Goal: Task Accomplishment & Management: Manage account settings

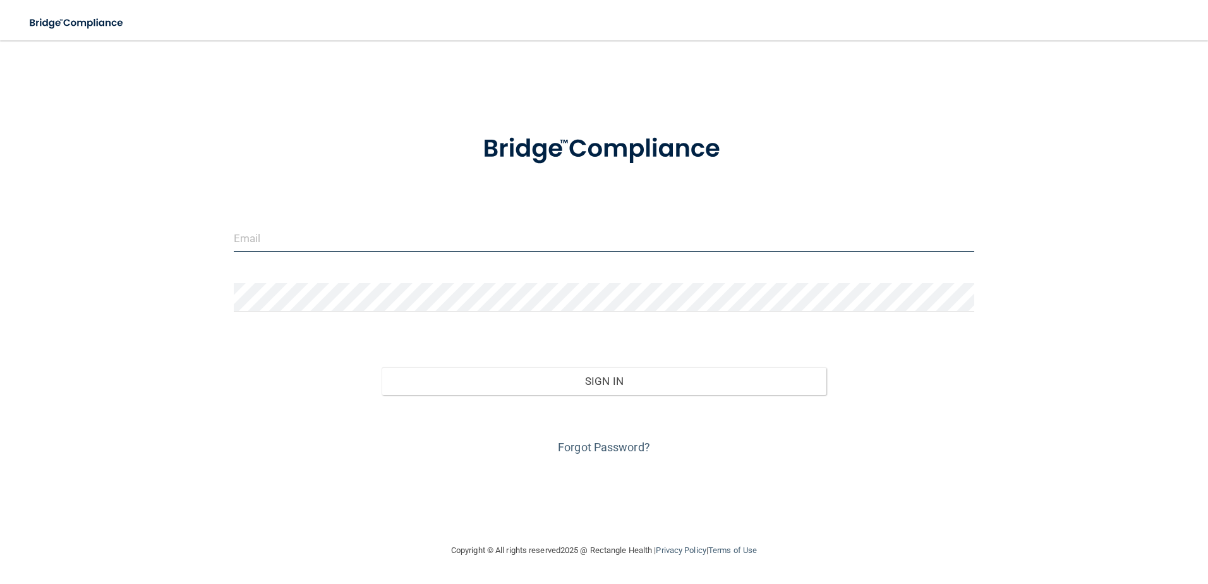
click at [376, 240] on input "email" at bounding box center [604, 238] width 741 height 28
type input "shgregory@rectanglehealth.com"
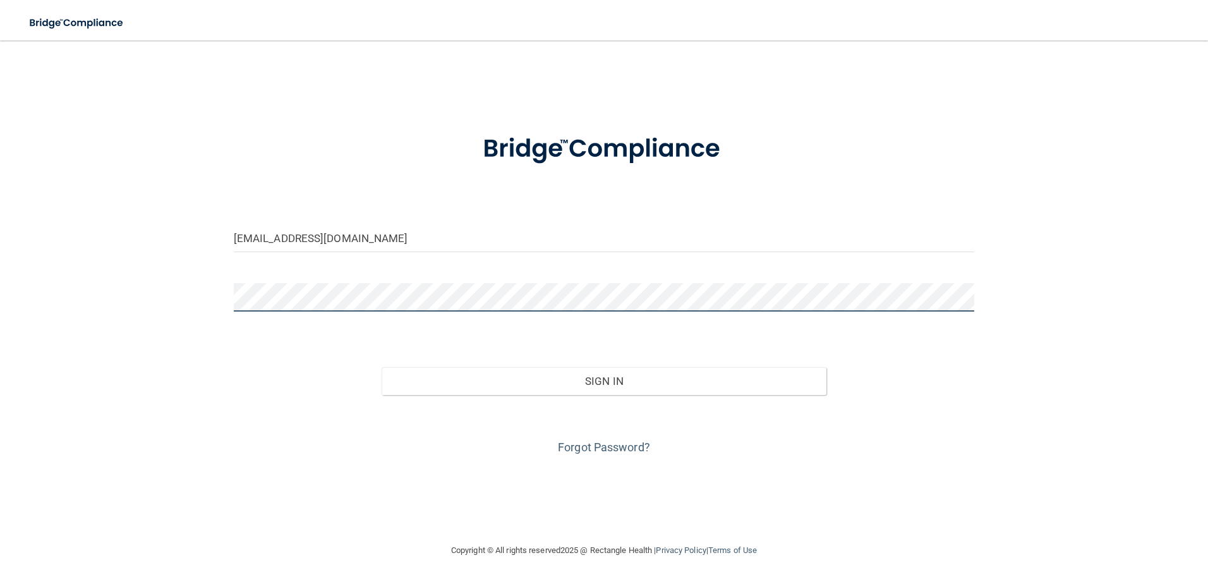
click at [382, 367] on button "Sign In" at bounding box center [604, 381] width 445 height 28
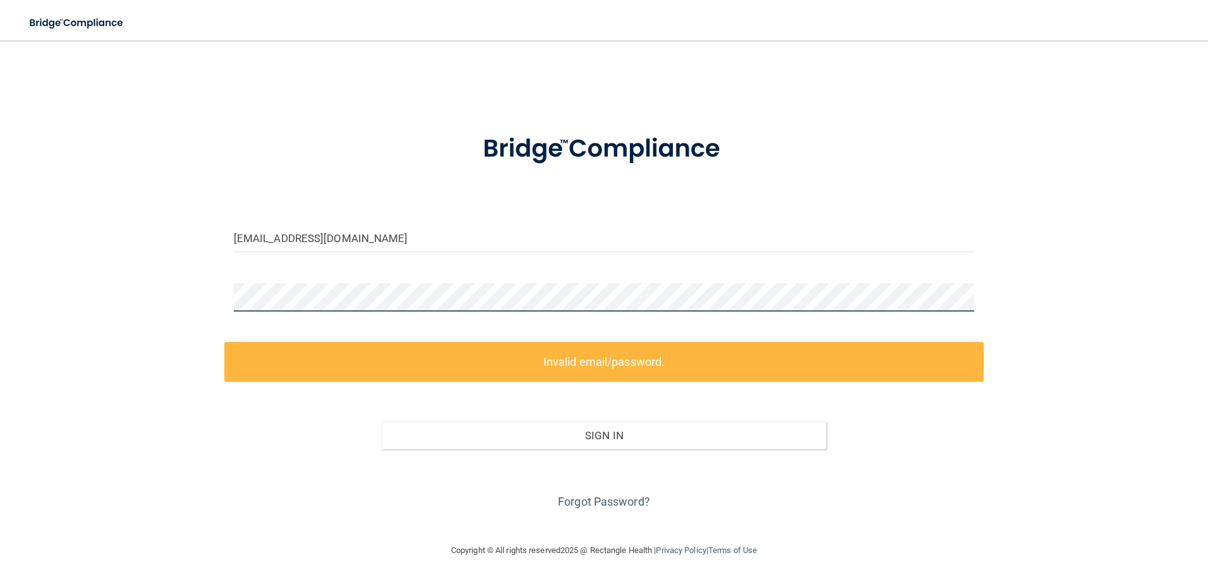
click at [0, 313] on html "Toggle navigation Manage My Enterprise Manage My Location shgregory@rectanglehe…" at bounding box center [604, 292] width 1208 height 584
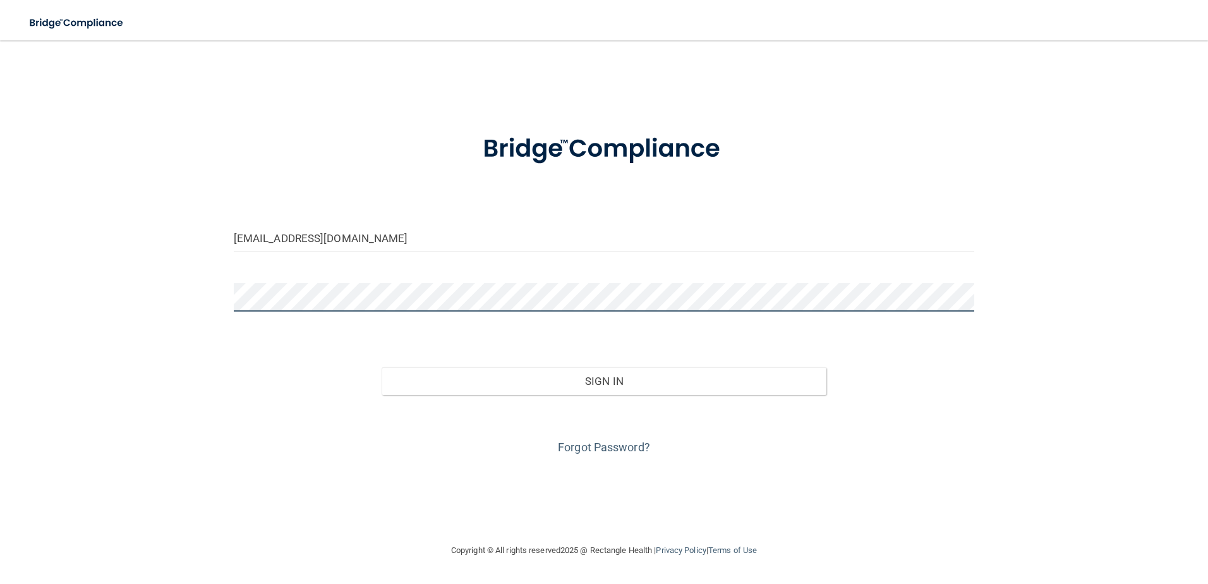
click at [382, 367] on button "Sign In" at bounding box center [604, 381] width 445 height 28
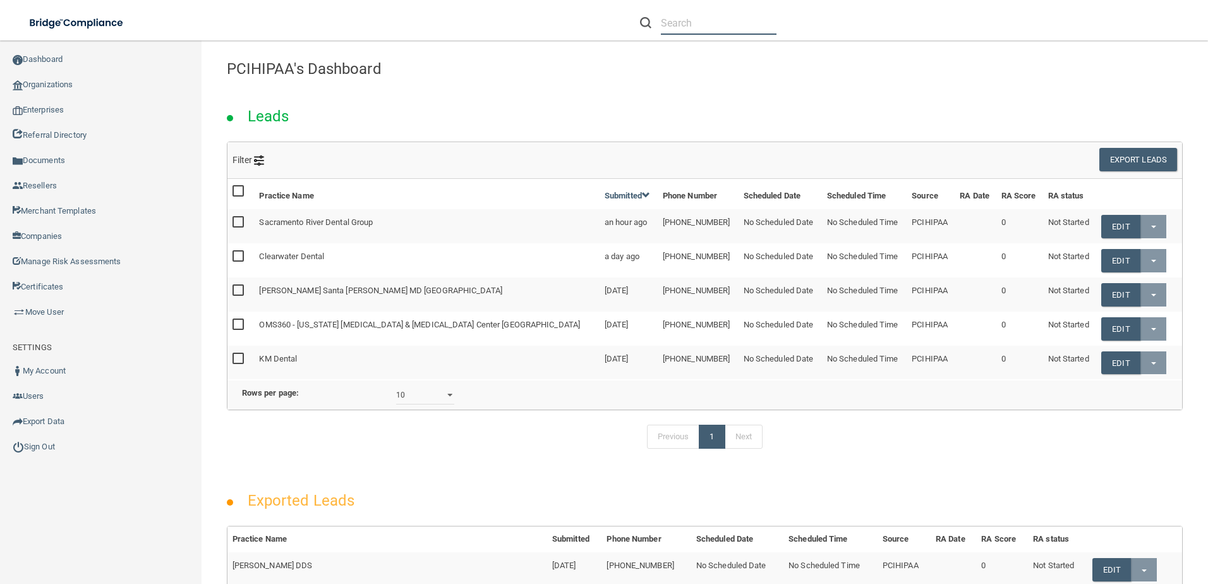
click at [695, 18] on input "text" at bounding box center [719, 22] width 116 height 23
paste input "Hall Family Dental PLLC"
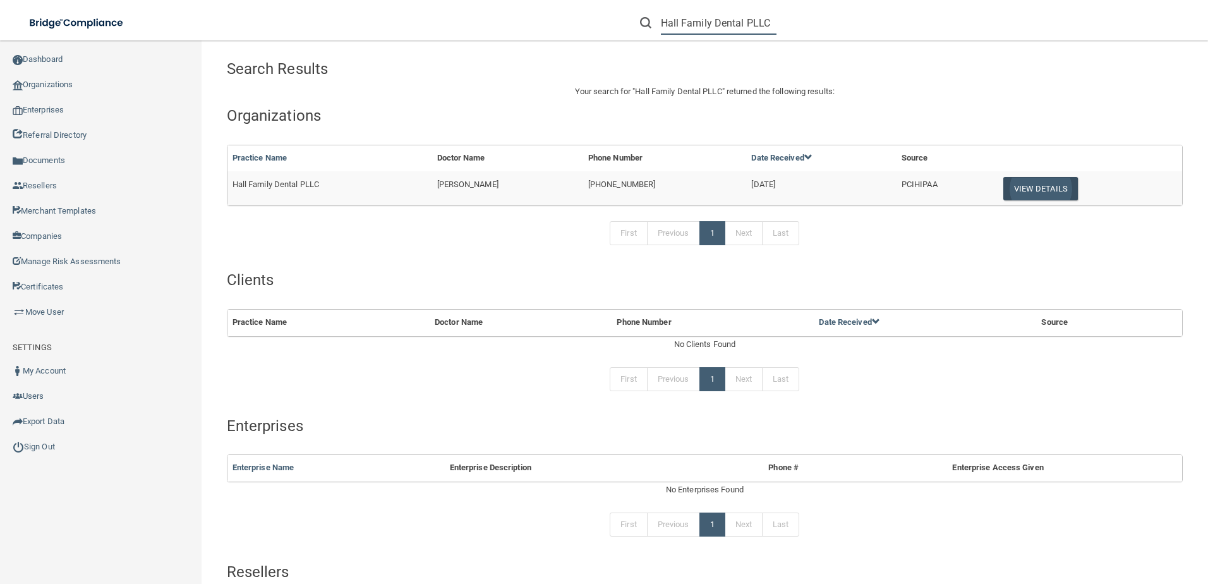
type input "Hall Family Dental PLLC"
click at [1020, 183] on button "View Details" at bounding box center [1040, 188] width 75 height 23
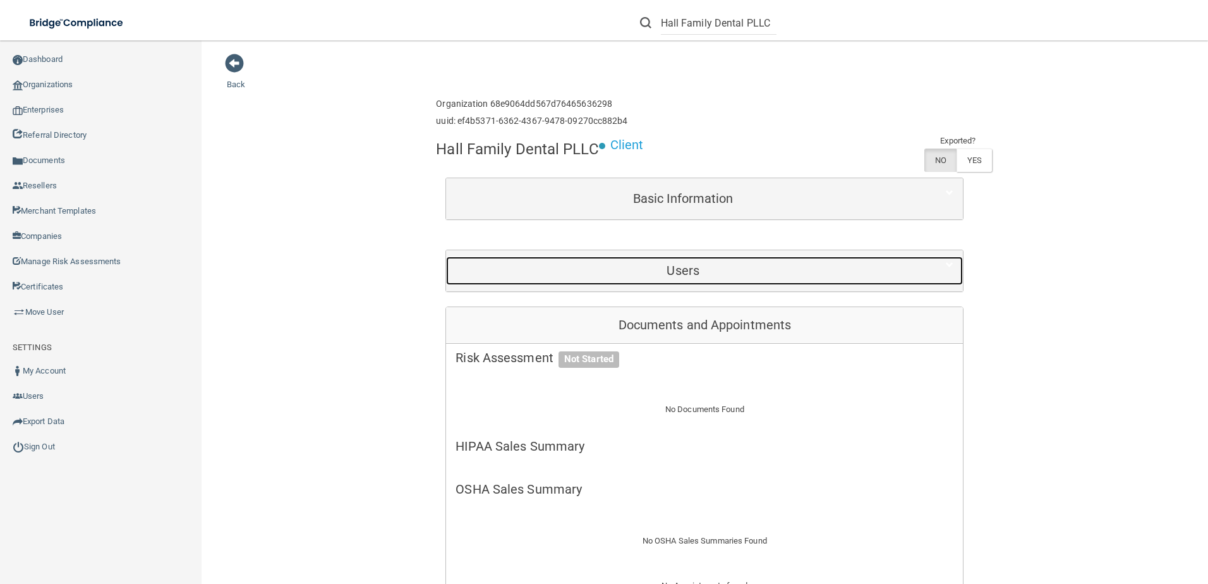
click at [475, 275] on h5 "Users" at bounding box center [682, 270] width 455 height 14
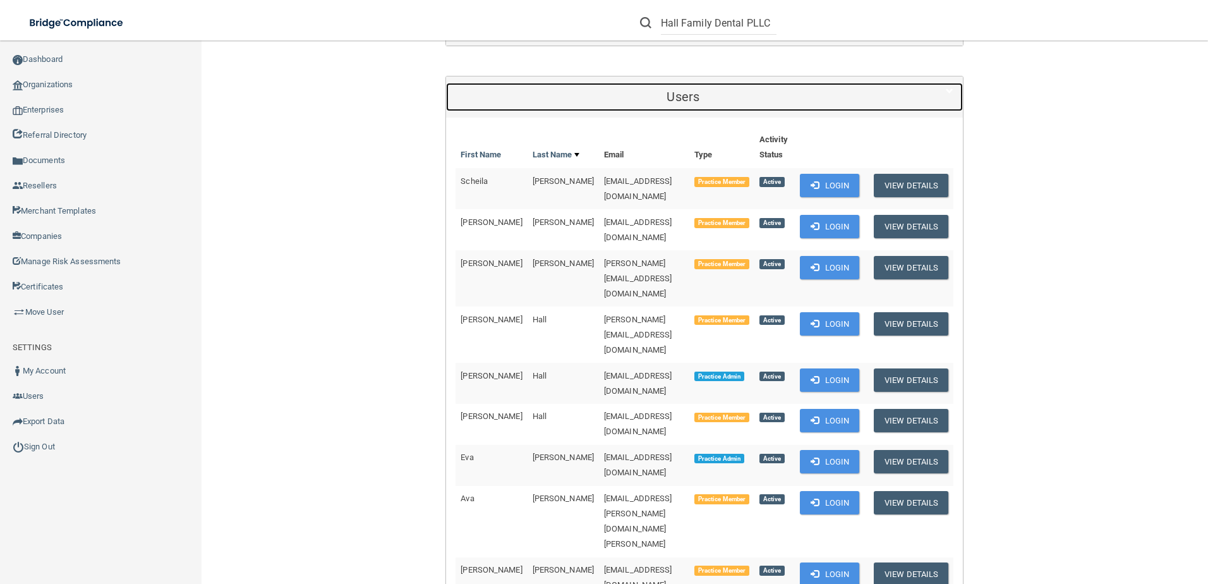
scroll to position [189, 0]
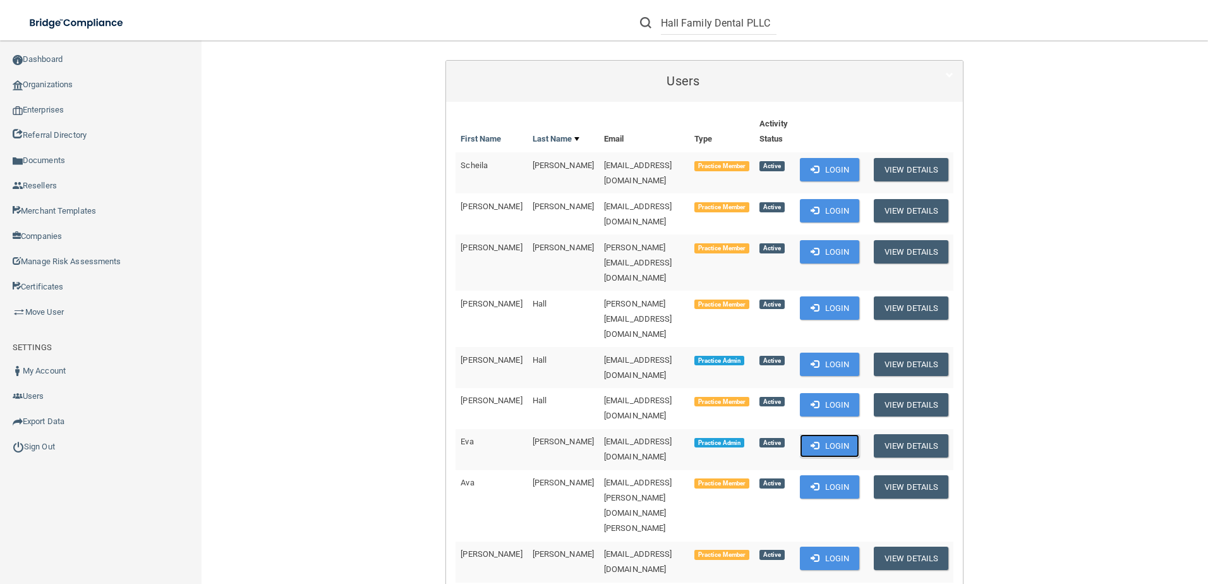
drag, startPoint x: 838, startPoint y: 373, endPoint x: 664, endPoint y: 431, distance: 184.0
click at [664, 431] on tbody "Scheila Barrett scheila@hallfamilydentalky.com Practice Member Active Login Vie…" at bounding box center [704, 464] width 498 height 625
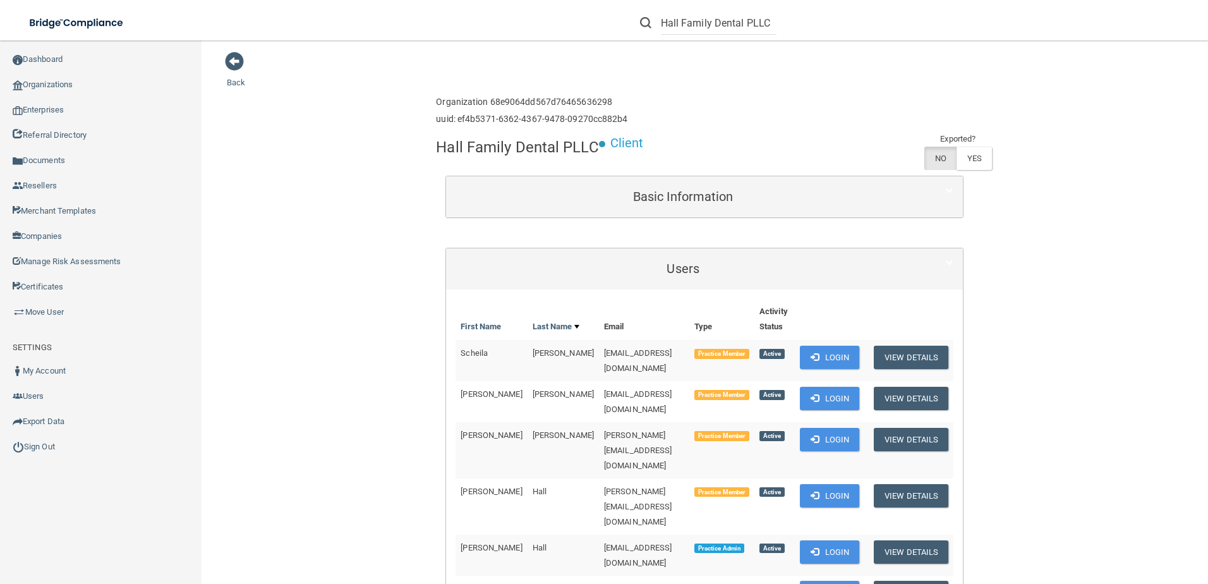
scroll to position [0, 0]
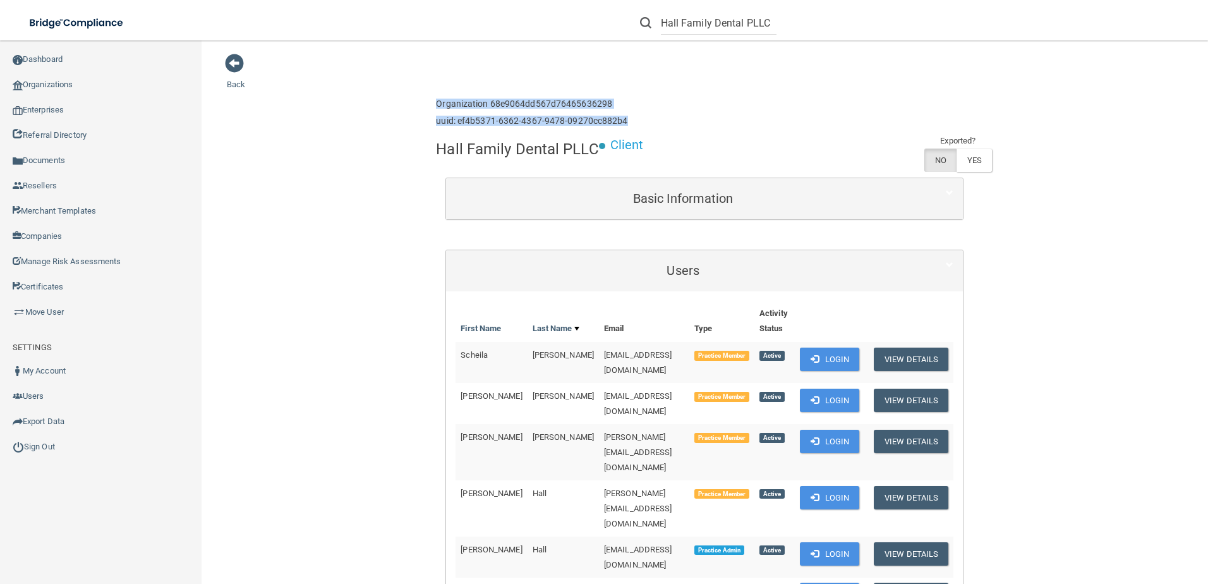
drag, startPoint x: 627, startPoint y: 117, endPoint x: 393, endPoint y: 96, distance: 235.3
copy div "Organization 68e9064dd567d76465636298 uuid: ef4b5371-6362-4367-9478-09270cc882b4"
click at [72, 310] on link "Move User" at bounding box center [101, 311] width 202 height 25
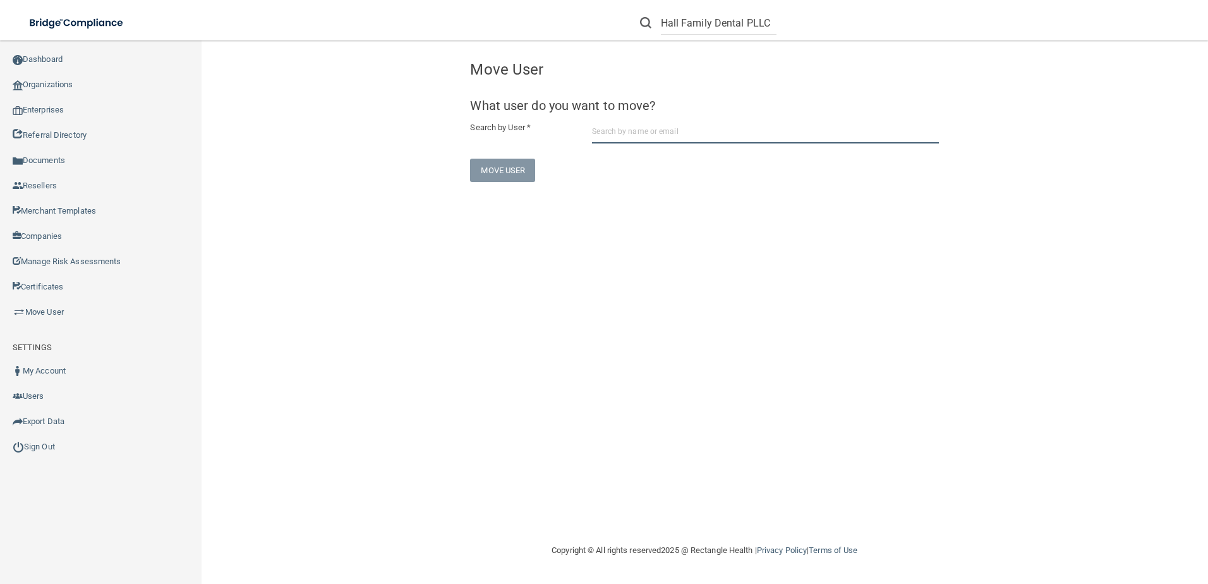
click at [673, 133] on input "text" at bounding box center [765, 131] width 347 height 23
click at [702, 133] on input "Lmoriss008@outlook.com" at bounding box center [765, 131] width 347 height 23
click at [611, 130] on input "Lmoriss008@outlook.com" at bounding box center [765, 131] width 347 height 23
click at [615, 133] on input "Lmoriss008@outlook.com" at bounding box center [765, 131] width 347 height 23
click at [690, 134] on input "Lmorris008@outlook.com" at bounding box center [765, 131] width 347 height 23
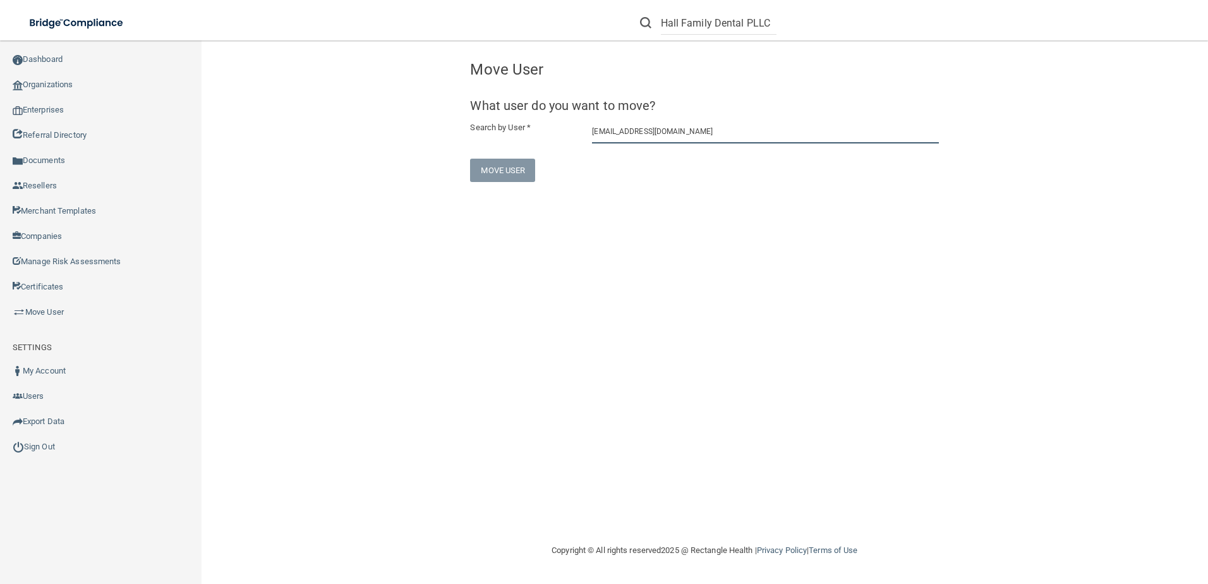
click at [628, 130] on input "Lmorris008@outlook.com" at bounding box center [765, 131] width 347 height 23
click at [633, 134] on input "Lmorris008@outlook.com" at bounding box center [765, 131] width 347 height 23
click at [626, 163] on div "[PERSON_NAME]" at bounding box center [637, 162] width 61 height 11
type input "[PERSON_NAME]"
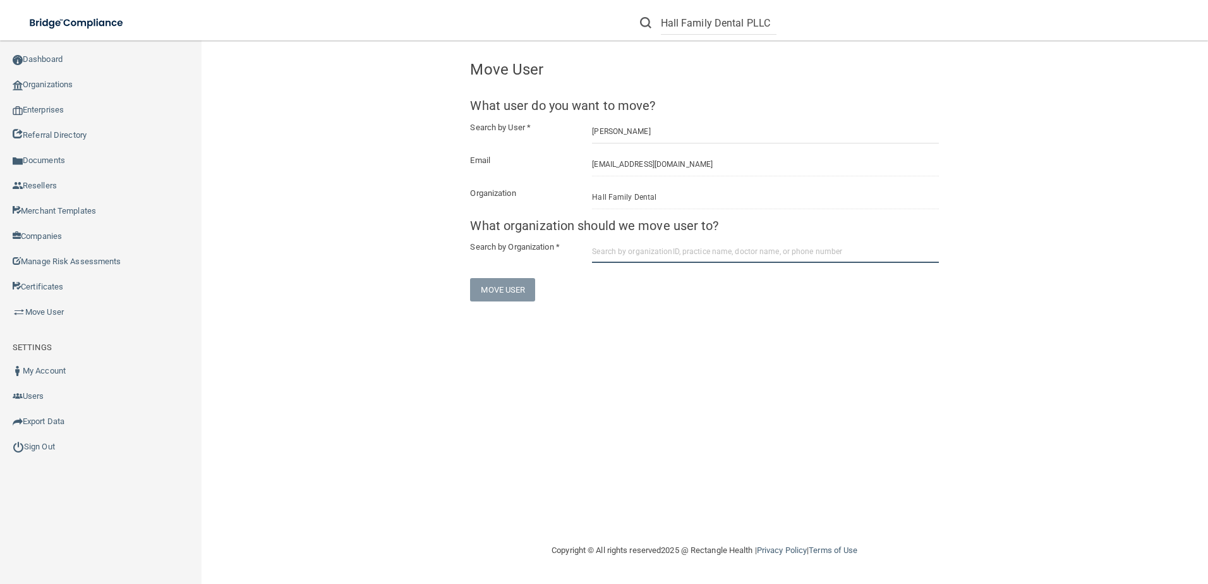
click at [664, 253] on input "text" at bounding box center [765, 250] width 347 height 23
paste input "Organization 68e9064dd567d76465636298 uuid: ef4b5371-6362-4367-9478-09270cc882b4"
drag, startPoint x: 741, startPoint y: 247, endPoint x: 1284, endPoint y: 244, distance: 543.2
click at [1207, 244] on html "Compliance HIPAA Learn More! OSHA Learn More! PCI PCI Compliance Merchant Savin…" at bounding box center [604, 292] width 1208 height 584
type input "Organization 68e9064dd567d76465636298"
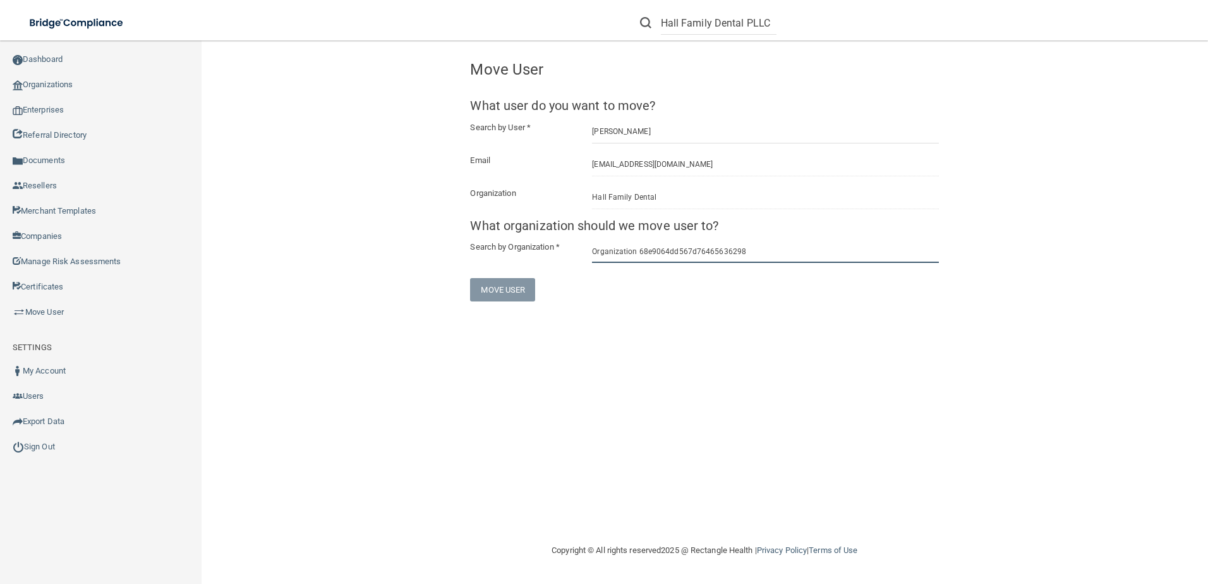
click at [755, 252] on input "Organization 68e9064dd567d76465636298" at bounding box center [765, 250] width 347 height 23
click at [773, 248] on input "Organization 68e9064dd567d76465636298" at bounding box center [765, 250] width 347 height 23
click at [774, 248] on input "Organization 68e9064dd567d76465636298" at bounding box center [765, 250] width 347 height 23
drag, startPoint x: 774, startPoint y: 247, endPoint x: 781, endPoint y: 246, distance: 7.0
click at [781, 246] on input "Organization 68e9064dd567d76465636298" at bounding box center [765, 250] width 347 height 23
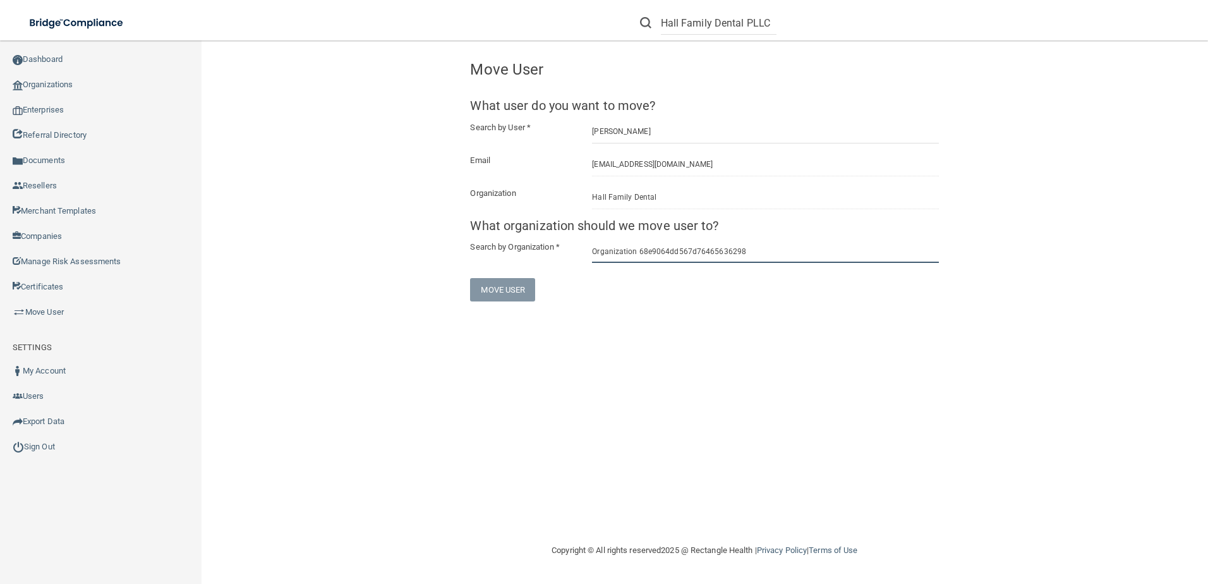
click at [751, 252] on input "Organization 68e9064dd567d76465636298" at bounding box center [765, 250] width 347 height 23
drag, startPoint x: 753, startPoint y: 251, endPoint x: 446, endPoint y: 251, distance: 307.0
click at [446, 251] on div "Congratulation! You successfully moved the user to a new organization. Move Use…" at bounding box center [704, 177] width 975 height 248
type input "Hall Family Dental PLLC"
click at [692, 248] on input "Hall Family Dental PLLC" at bounding box center [765, 250] width 347 height 23
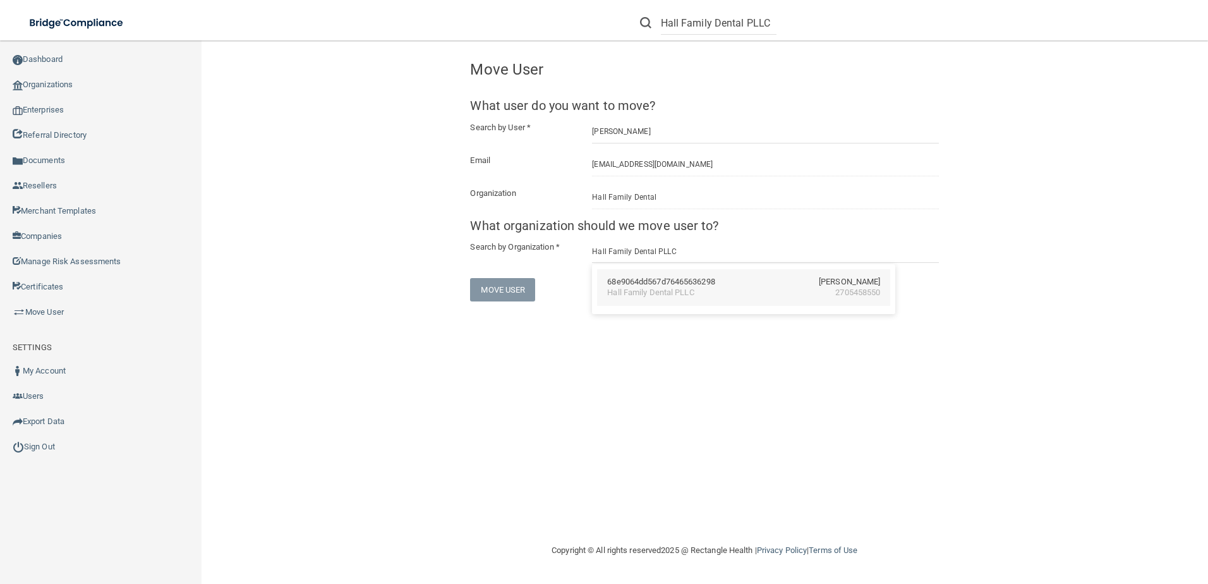
click at [716, 295] on div "Hall Family Dental PLLC 2705458550" at bounding box center [743, 292] width 273 height 11
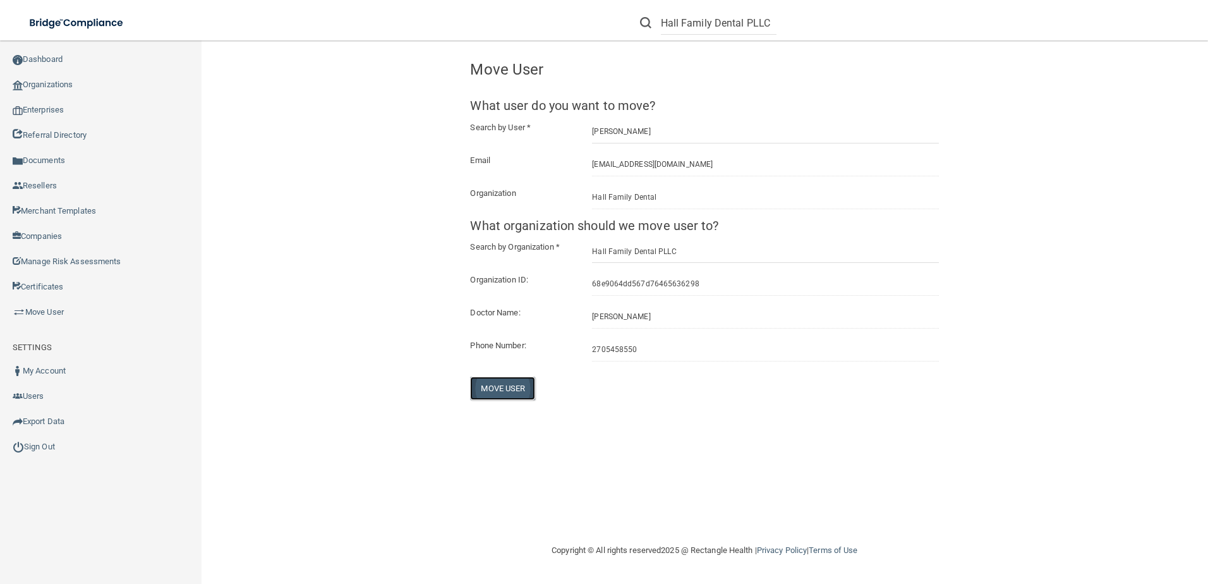
click at [488, 383] on button "Move User" at bounding box center [502, 387] width 65 height 23
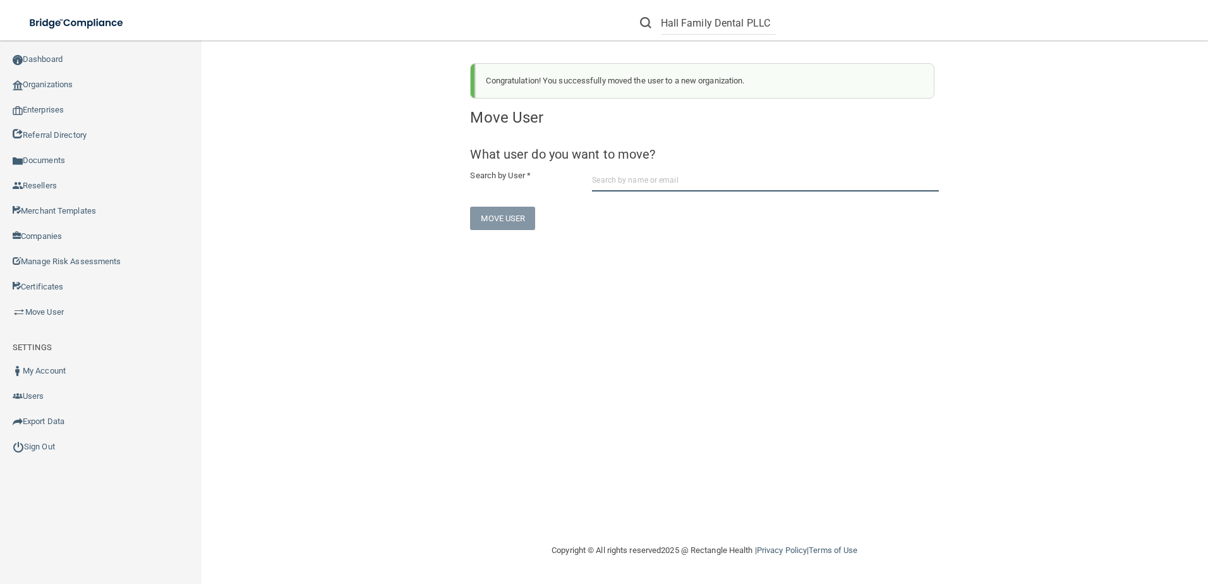
click at [630, 189] on input "text" at bounding box center [765, 179] width 347 height 23
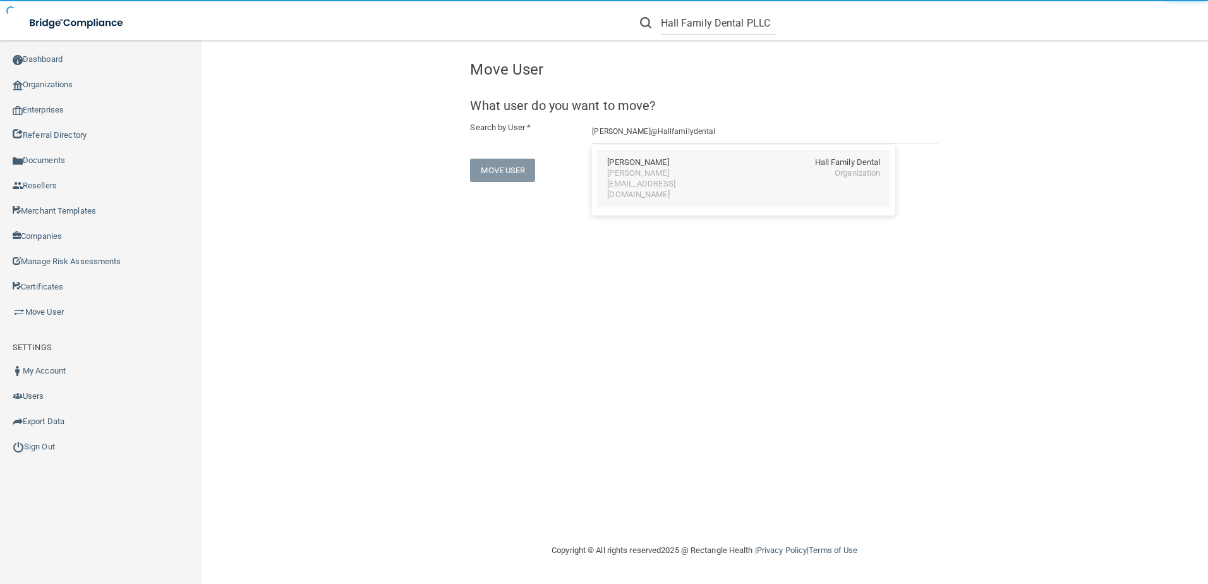
click at [620, 168] on div "[PERSON_NAME][EMAIL_ADDRESS][DOMAIN_NAME]" at bounding box center [661, 184] width 109 height 32
type input "Callie McKendree"
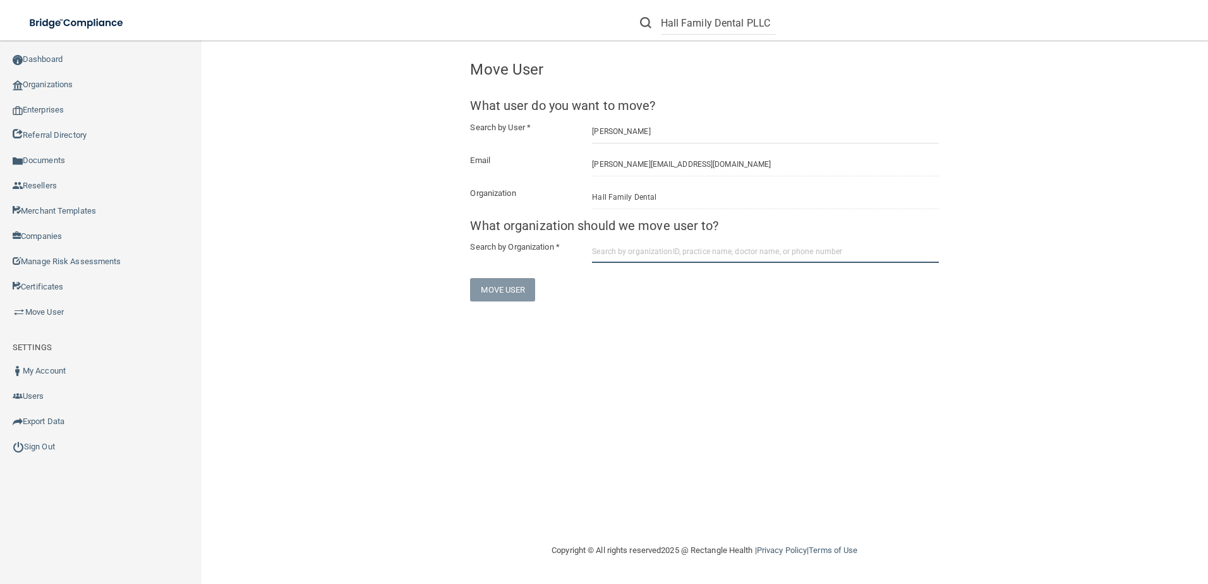
click at [627, 247] on input "text" at bounding box center [765, 250] width 347 height 23
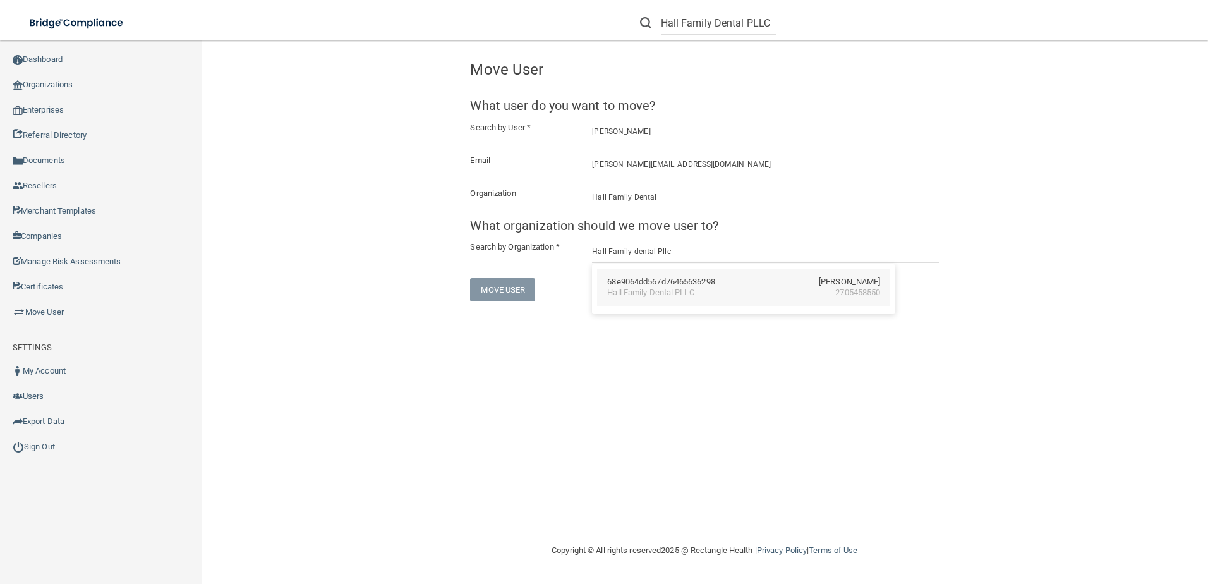
click at [663, 290] on div "Hall Family Dental PLLC" at bounding box center [650, 292] width 87 height 11
type input "Hall Family Dental PLLC"
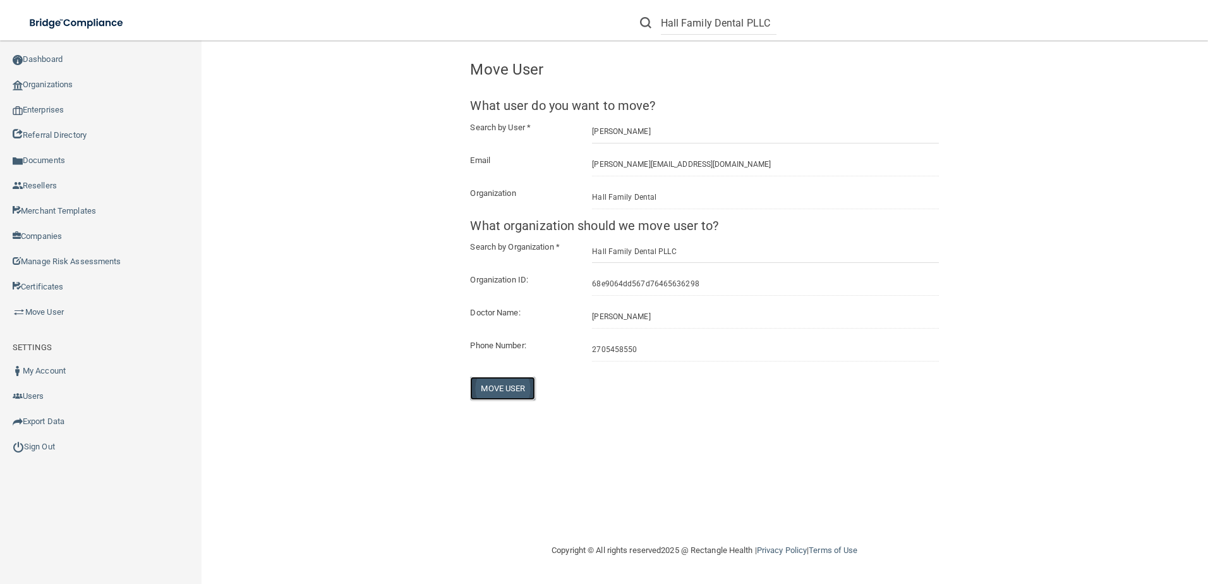
click at [513, 389] on button "Move User" at bounding box center [502, 387] width 65 height 23
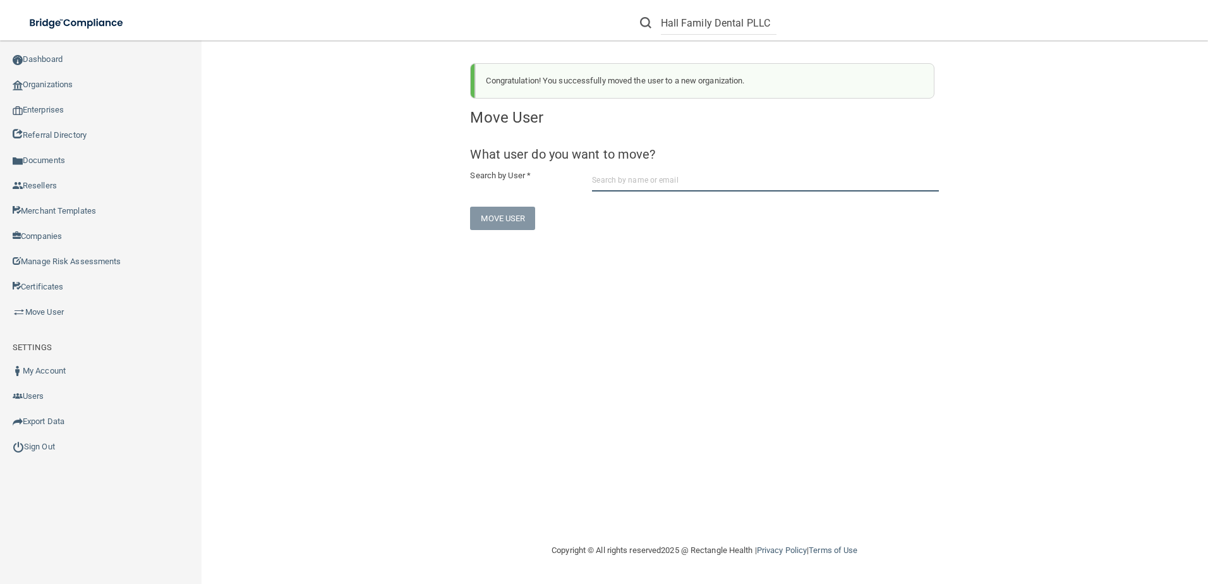
click at [613, 187] on input "text" at bounding box center [765, 179] width 347 height 23
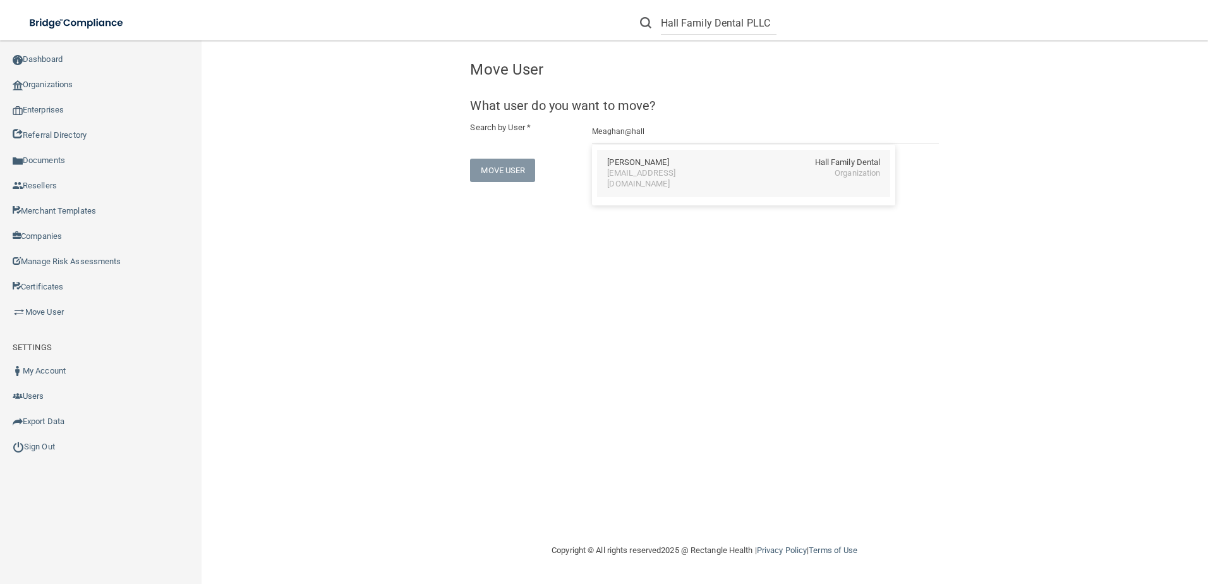
click at [646, 174] on div "[EMAIL_ADDRESS][DOMAIN_NAME]" at bounding box center [661, 178] width 109 height 21
type input "Meaghan Lampert"
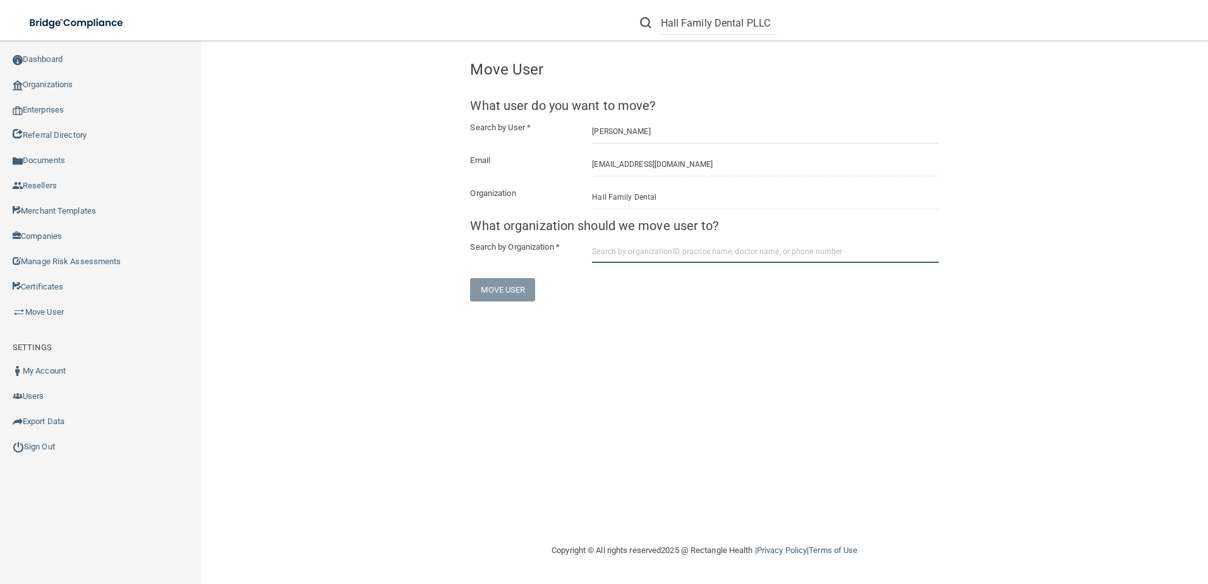
click at [615, 246] on input "text" at bounding box center [765, 250] width 347 height 23
paste input "Organization 68e9064dd567d76465636298 uuid: ef4b5371-6362-4367-9478-09270cc882b4"
drag, startPoint x: 740, startPoint y: 248, endPoint x: 975, endPoint y: 267, distance: 236.4
click at [975, 267] on div "Congratulation! You successfully moved the user to a new organization. Move Use…" at bounding box center [704, 177] width 975 height 248
type input "O"
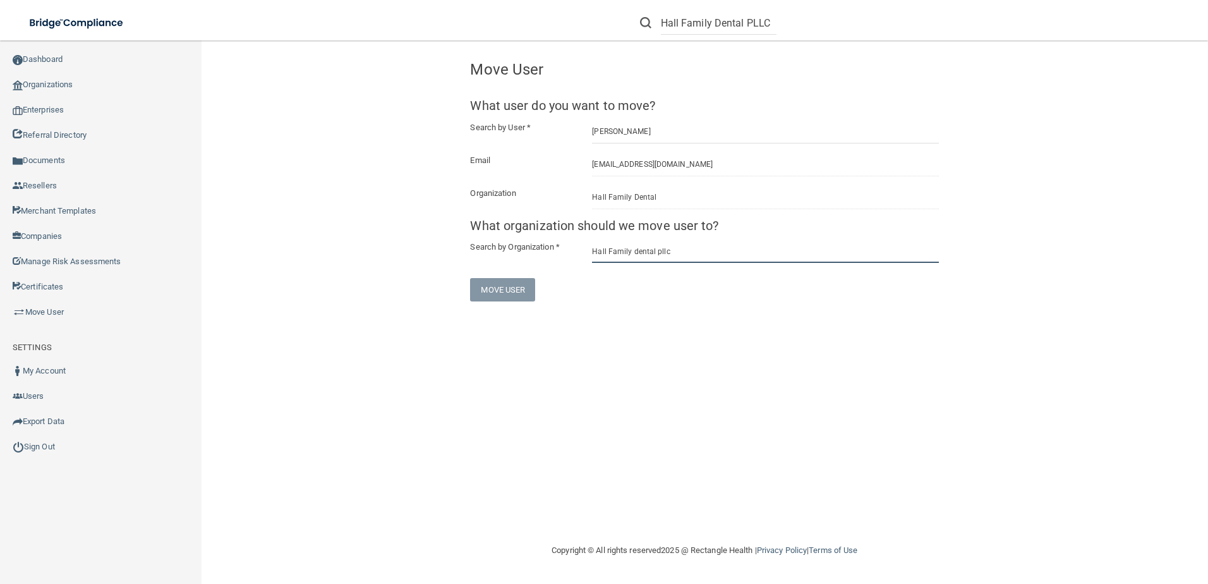
click at [636, 255] on input "Hall Family dental pllc" at bounding box center [765, 250] width 347 height 23
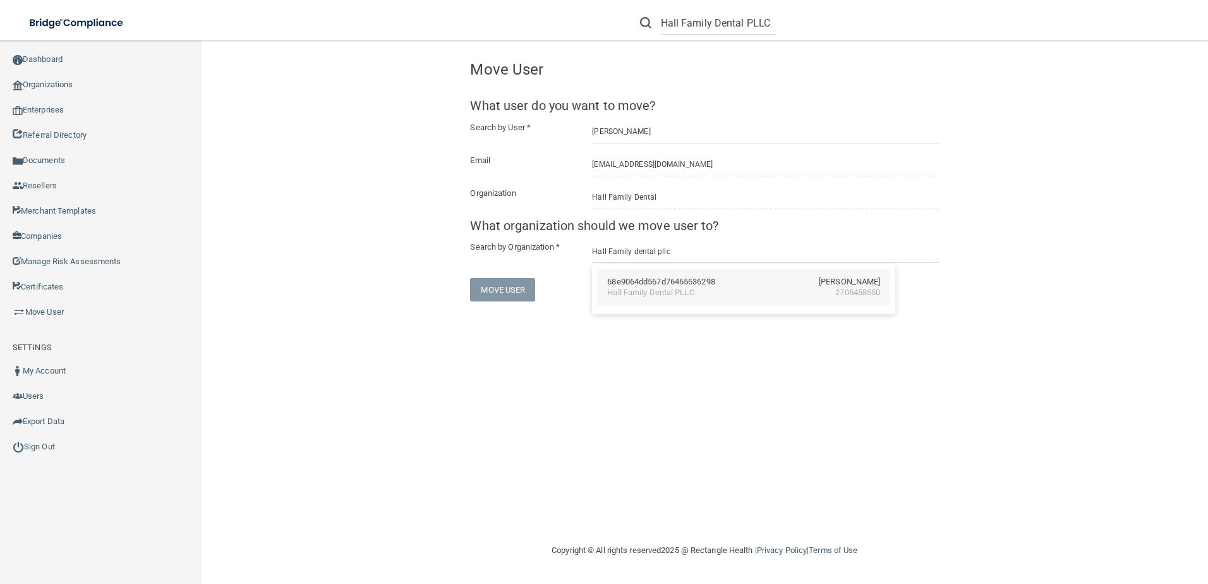
click at [652, 301] on div "68e9064dd567d76465636298 Dr. Dustin J. Hall Hall Family Dental PLLC 2705458550" at bounding box center [743, 287] width 293 height 37
type input "Hall Family Dental PLLC"
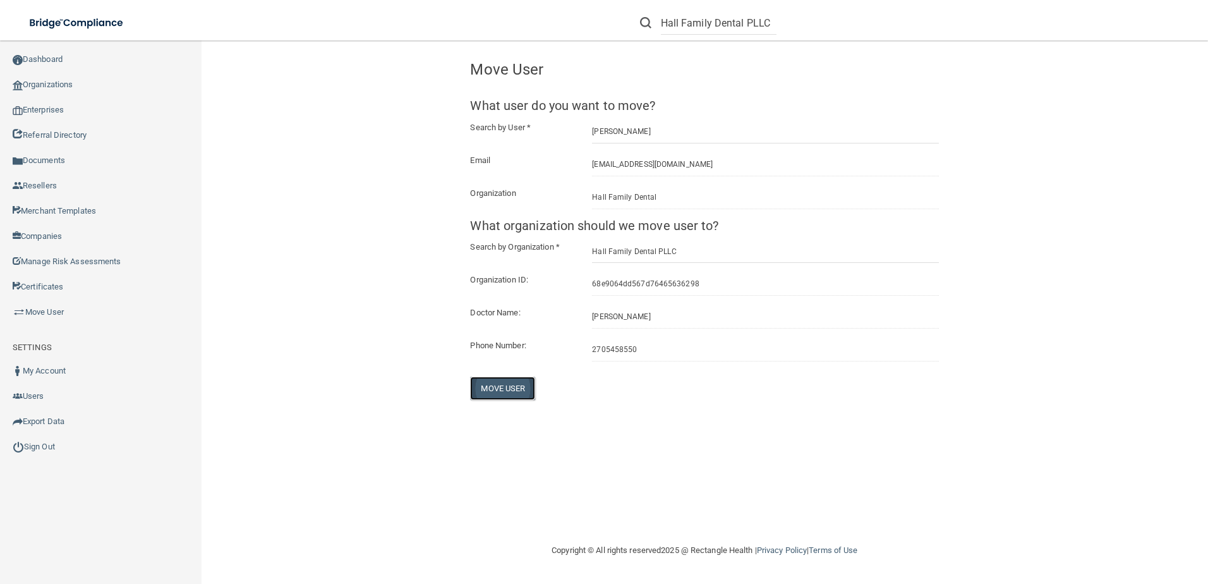
click at [498, 383] on button "Move User" at bounding box center [502, 387] width 65 height 23
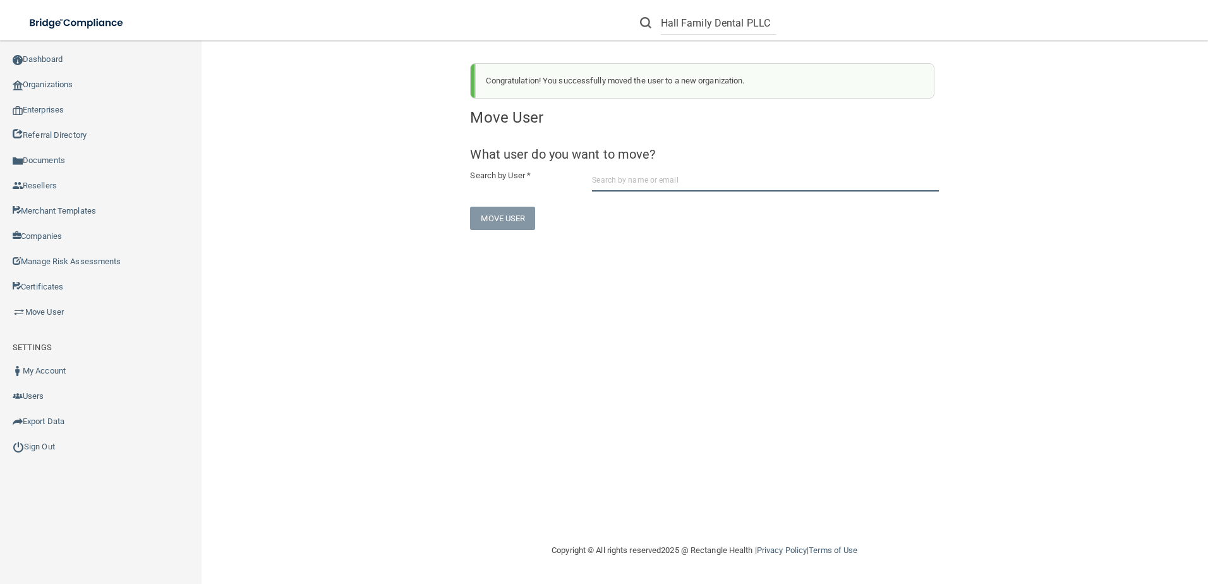
click at [632, 180] on input "text" at bounding box center [765, 179] width 347 height 23
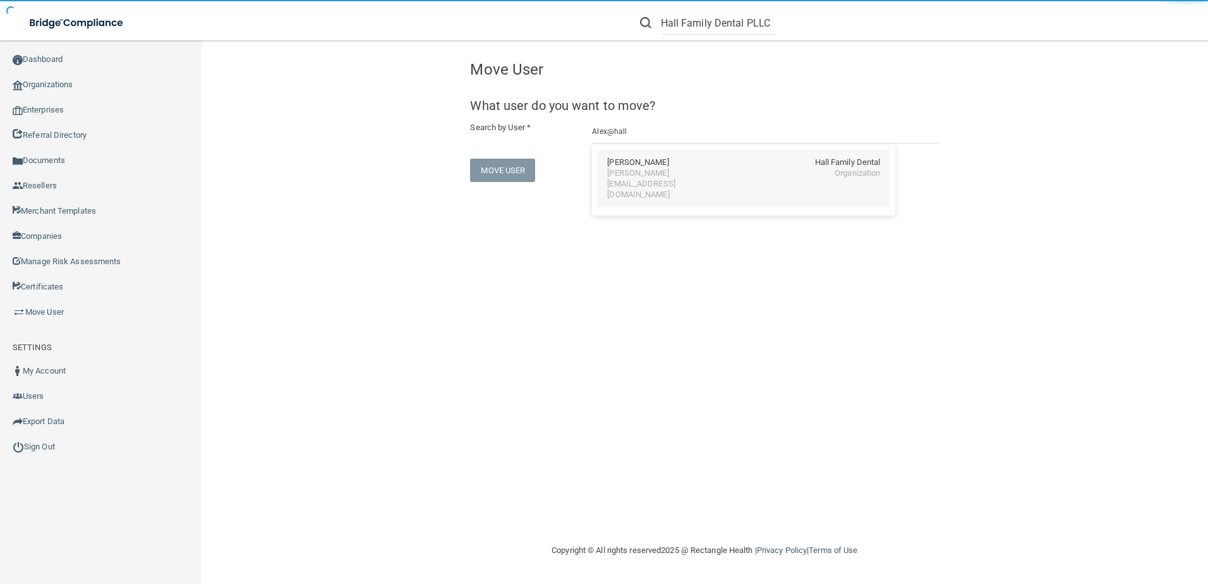
click at [641, 180] on div "Alex Montgomery Hall Family Dental alex@hallfamilydentalky.com Organization" at bounding box center [743, 179] width 293 height 58
type input "Alex Montgomery"
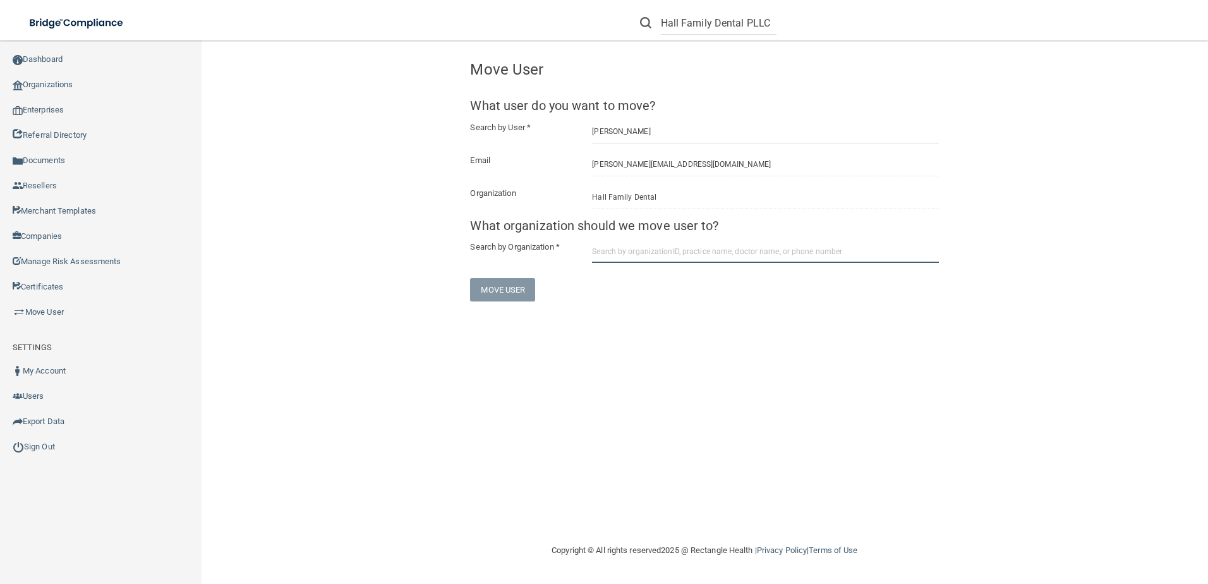
drag, startPoint x: 627, startPoint y: 251, endPoint x: 603, endPoint y: 243, distance: 25.2
click at [620, 251] on input "text" at bounding box center [765, 250] width 347 height 23
type input "Hall Family Dental PLLC"
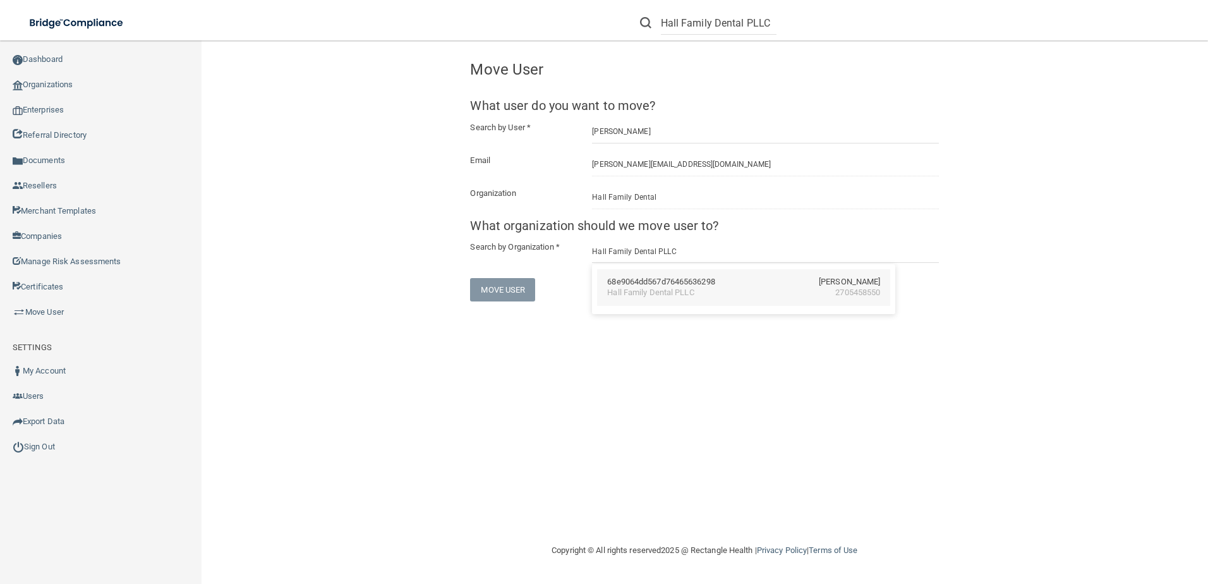
click at [636, 282] on div "68e9064dd567d76465636298" at bounding box center [660, 282] width 107 height 11
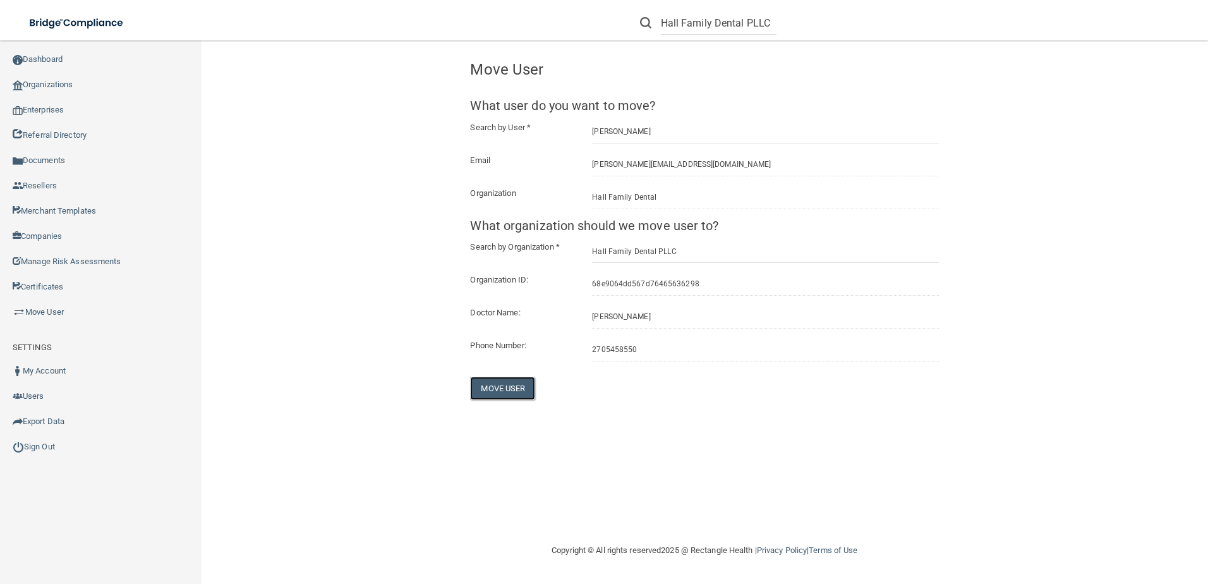
drag, startPoint x: 499, startPoint y: 383, endPoint x: 495, endPoint y: 404, distance: 21.2
click at [495, 404] on div "Congratulation! You successfully moved the user to a new organization. Move Use…" at bounding box center [705, 291] width 956 height 477
click at [507, 384] on button "Move User" at bounding box center [502, 387] width 65 height 23
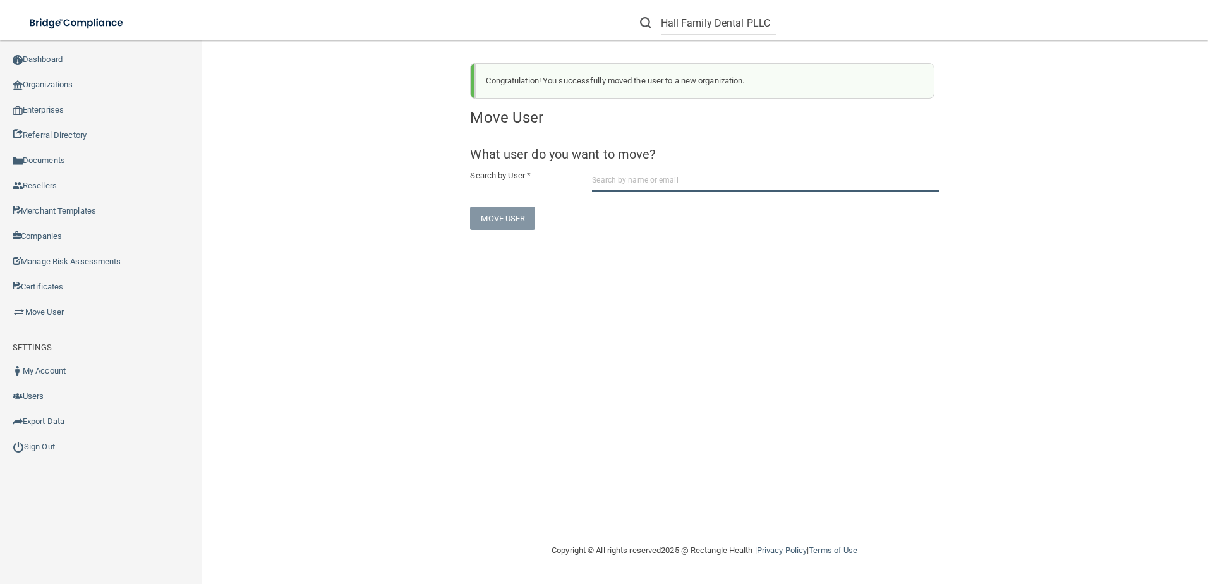
click at [620, 174] on input "text" at bounding box center [765, 179] width 347 height 23
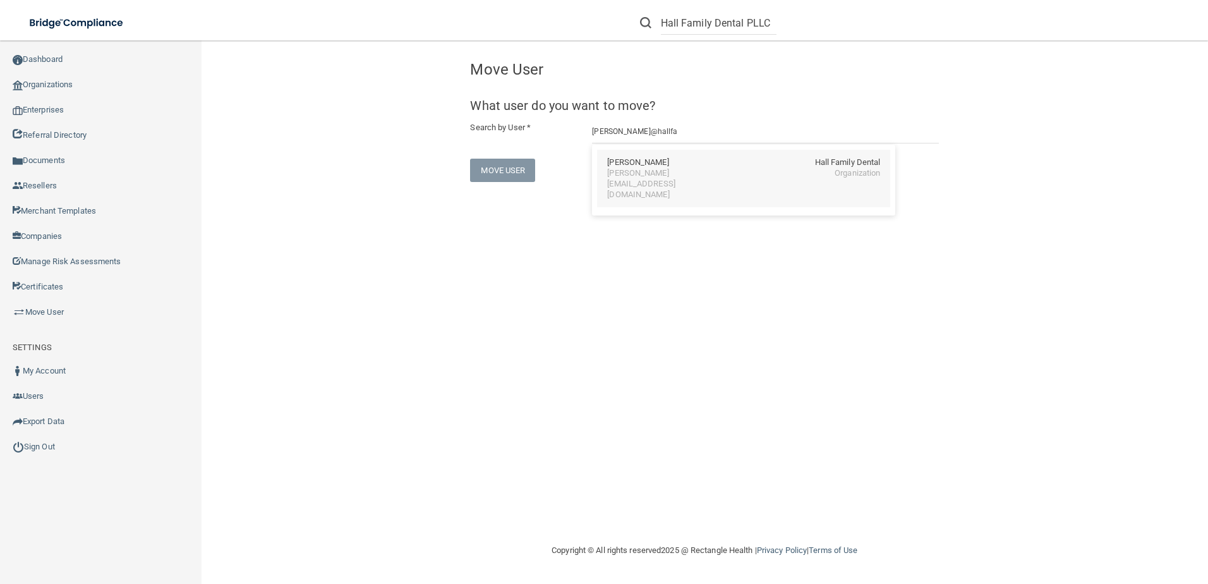
click at [670, 174] on div "[PERSON_NAME][EMAIL_ADDRESS][DOMAIN_NAME]" at bounding box center [661, 184] width 109 height 32
type input "Becky Riley"
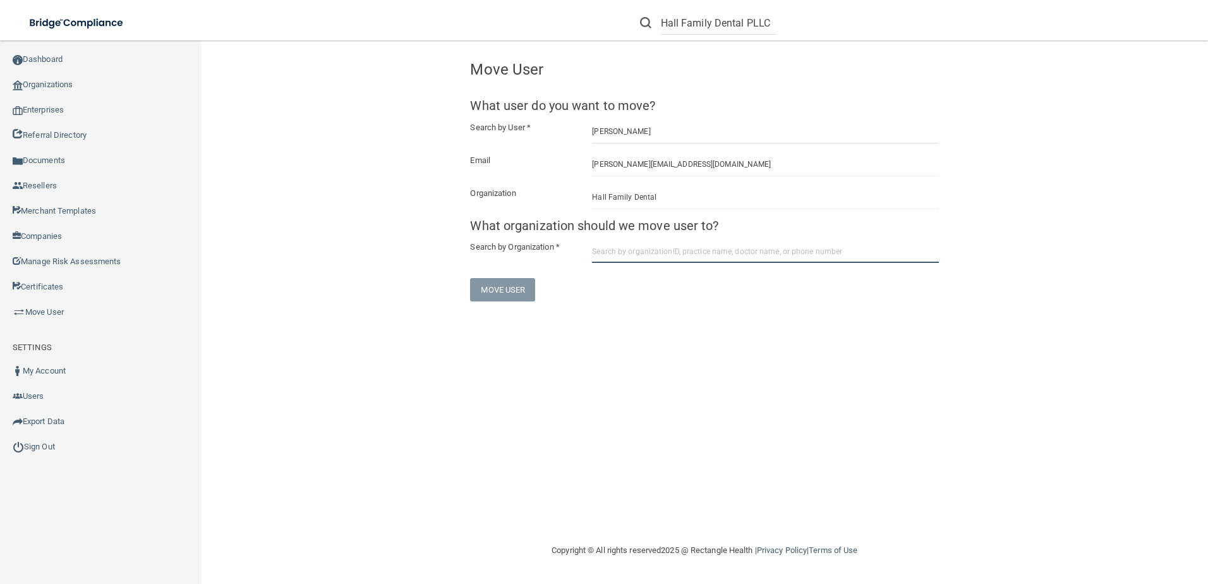
drag, startPoint x: 663, startPoint y: 251, endPoint x: 648, endPoint y: 235, distance: 22.3
click at [662, 248] on input "text" at bounding box center [765, 250] width 347 height 23
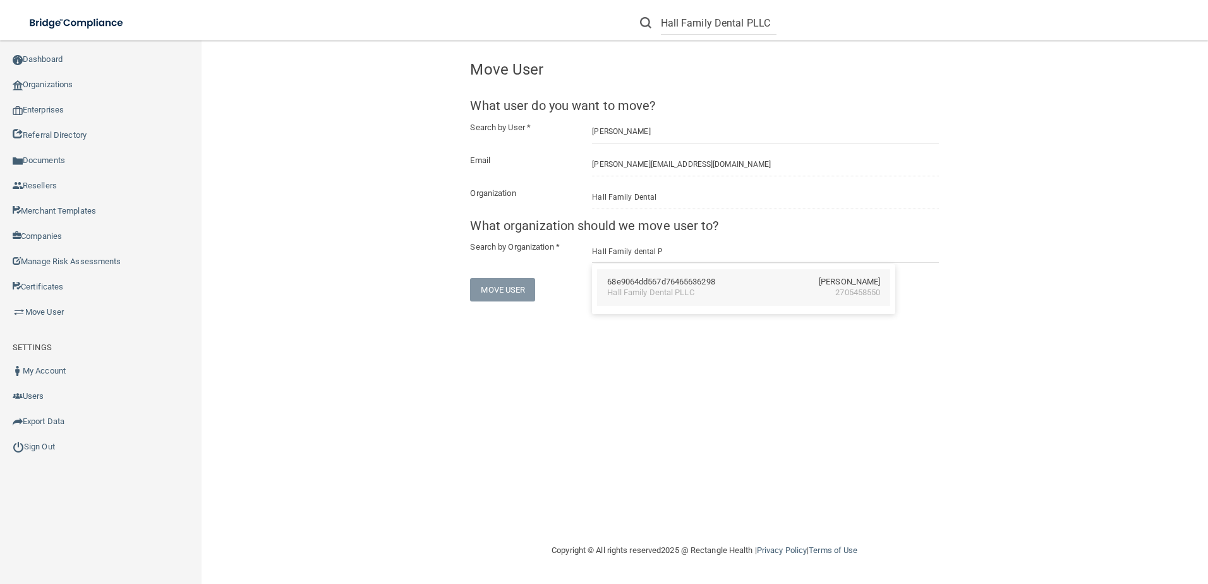
click at [697, 288] on div "Hall Family Dental PLLC 2705458550" at bounding box center [743, 292] width 273 height 11
type input "Hall Family Dental PLLC"
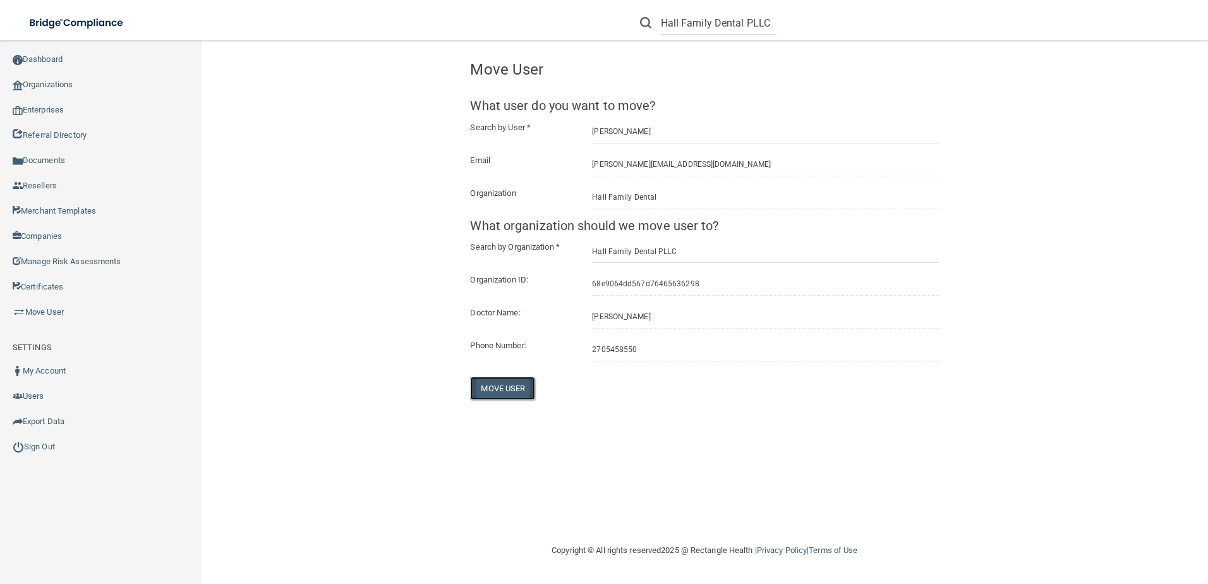
click at [499, 385] on button "Move User" at bounding box center [502, 387] width 65 height 23
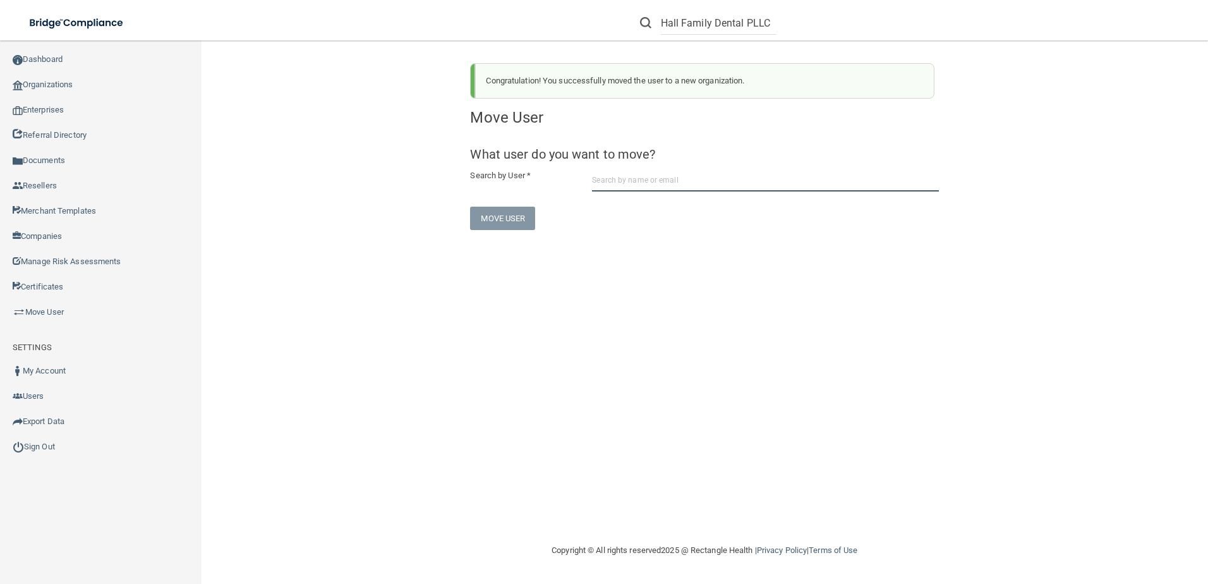
click at [637, 179] on input "text" at bounding box center [765, 179] width 347 height 23
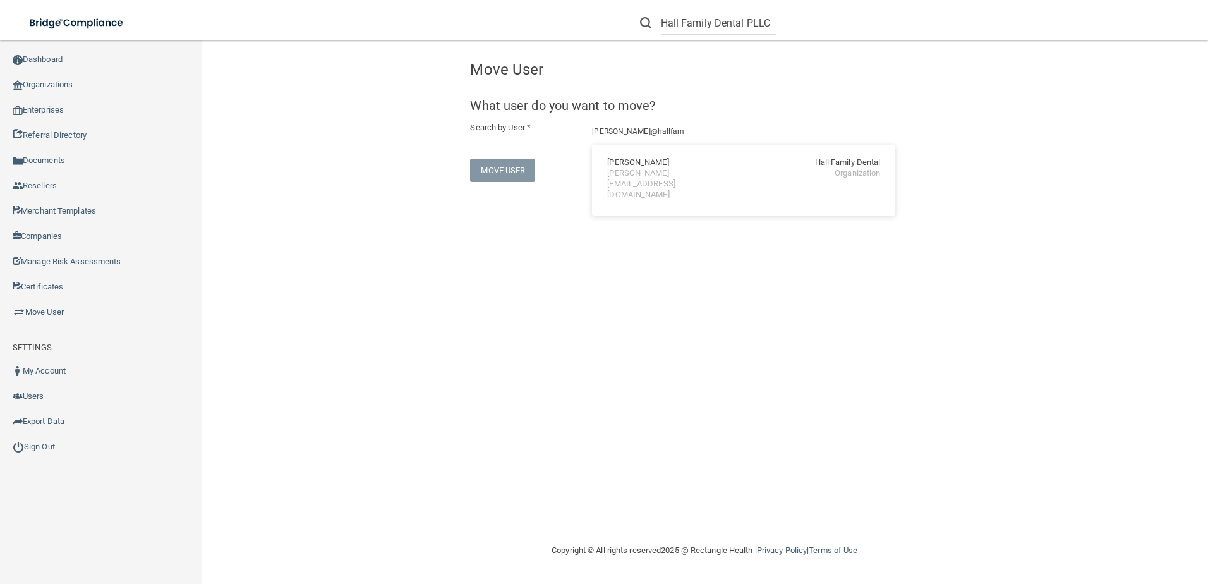
click at [685, 171] on div "[PERSON_NAME][EMAIL_ADDRESS][DOMAIN_NAME]" at bounding box center [661, 184] width 109 height 32
type input "[PERSON_NAME]"
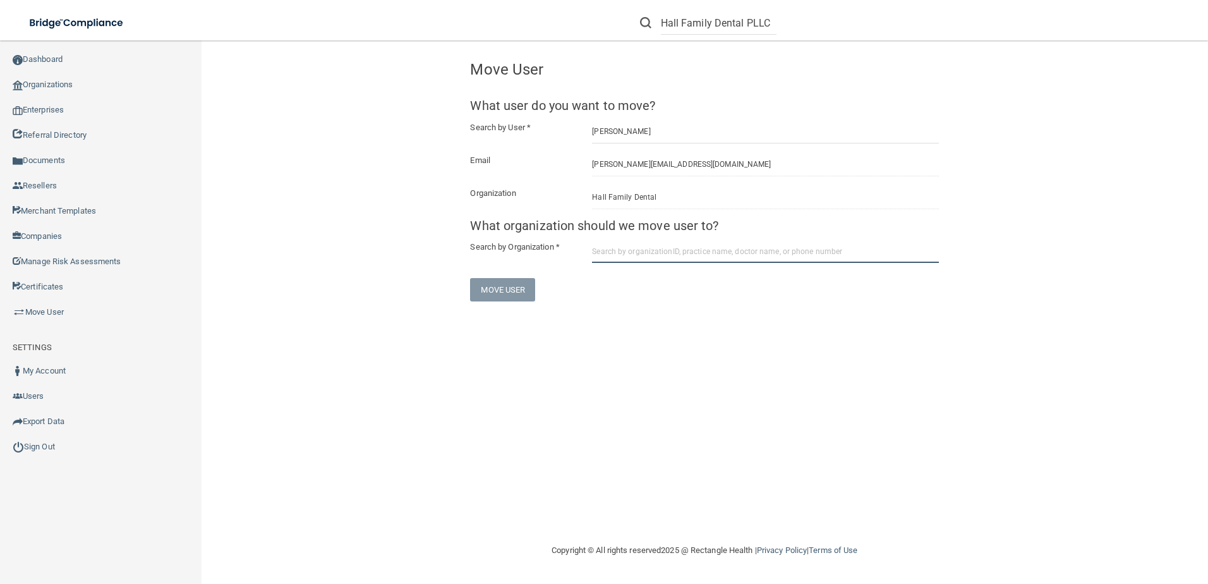
click at [598, 253] on input "text" at bounding box center [765, 250] width 347 height 23
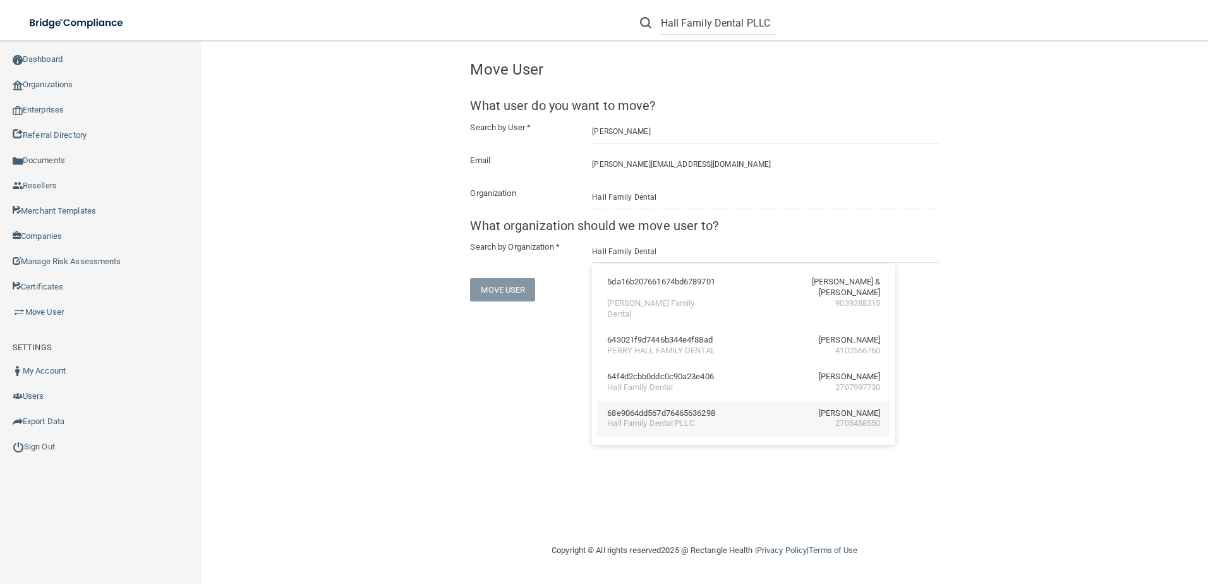
click at [637, 433] on div "68e9064dd567d76465636298 Dr. Dustin J. Hall Hall Family Dental PLLC 2705458550" at bounding box center [743, 418] width 293 height 37
type input "Hall Family Dental PLLC"
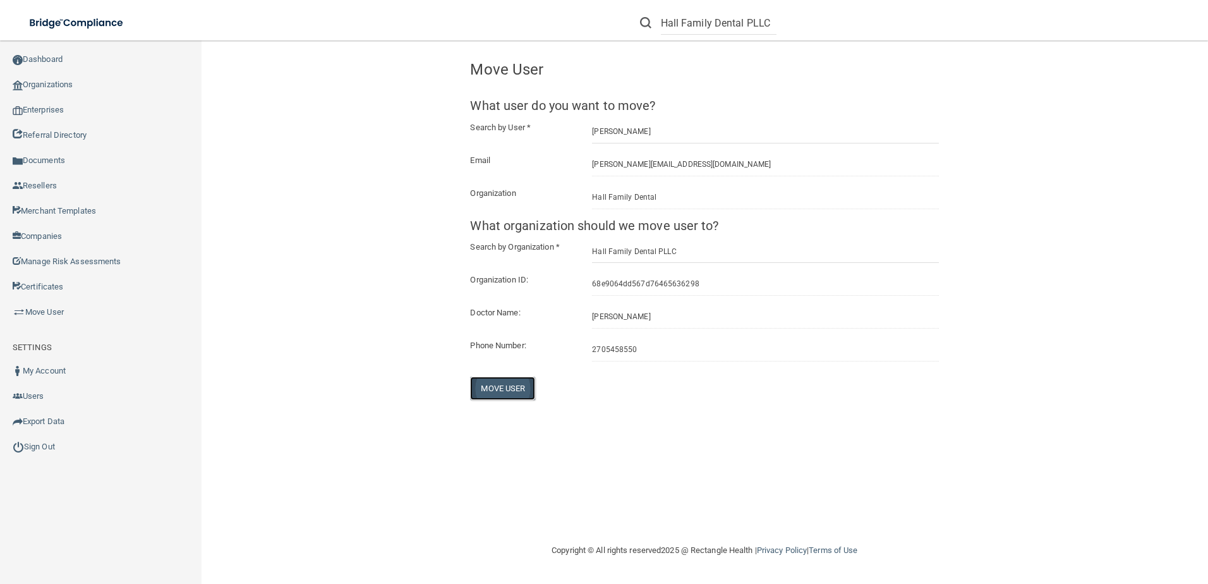
click at [518, 387] on button "Move User" at bounding box center [502, 387] width 65 height 23
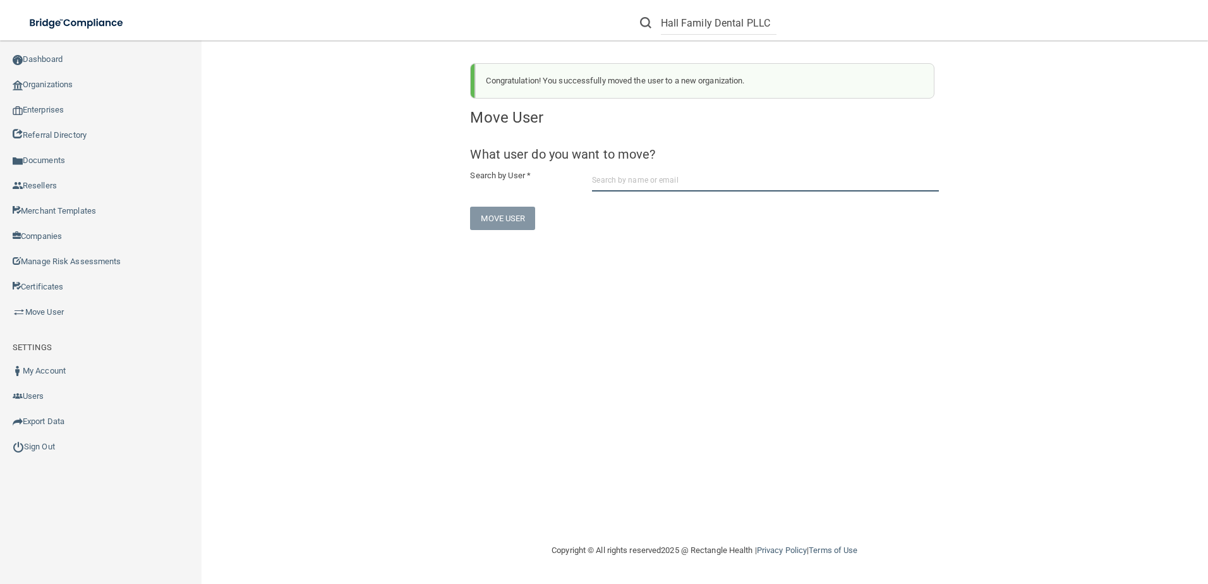
click at [625, 181] on input "text" at bounding box center [765, 179] width 347 height 23
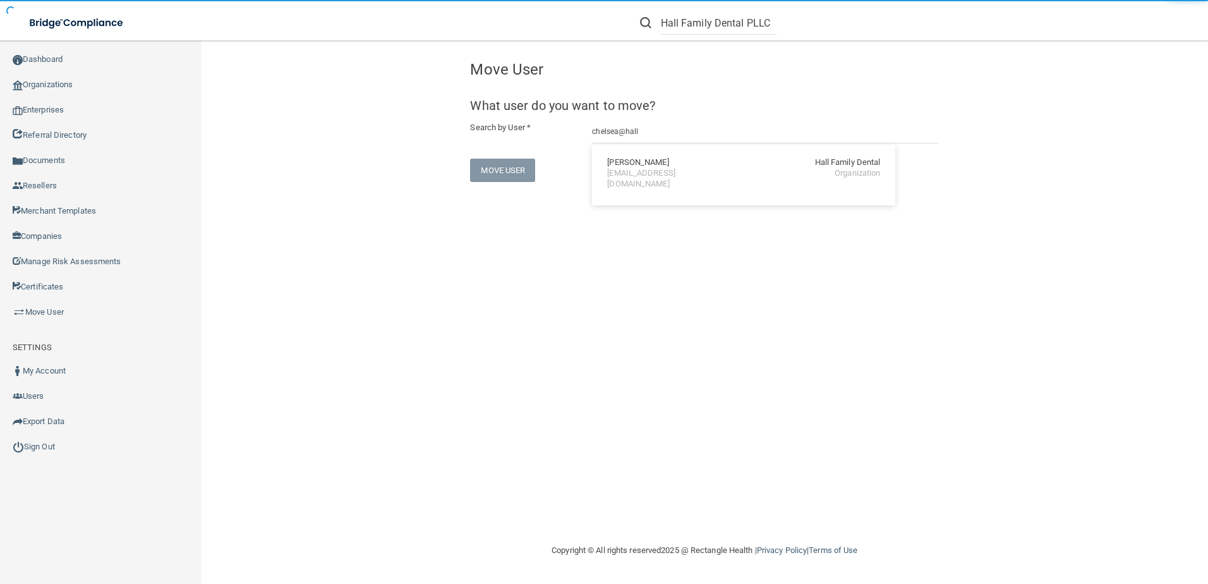
click at [652, 164] on div "Chelsea Woodruff" at bounding box center [637, 162] width 61 height 11
type input "Chelsea Woodruff"
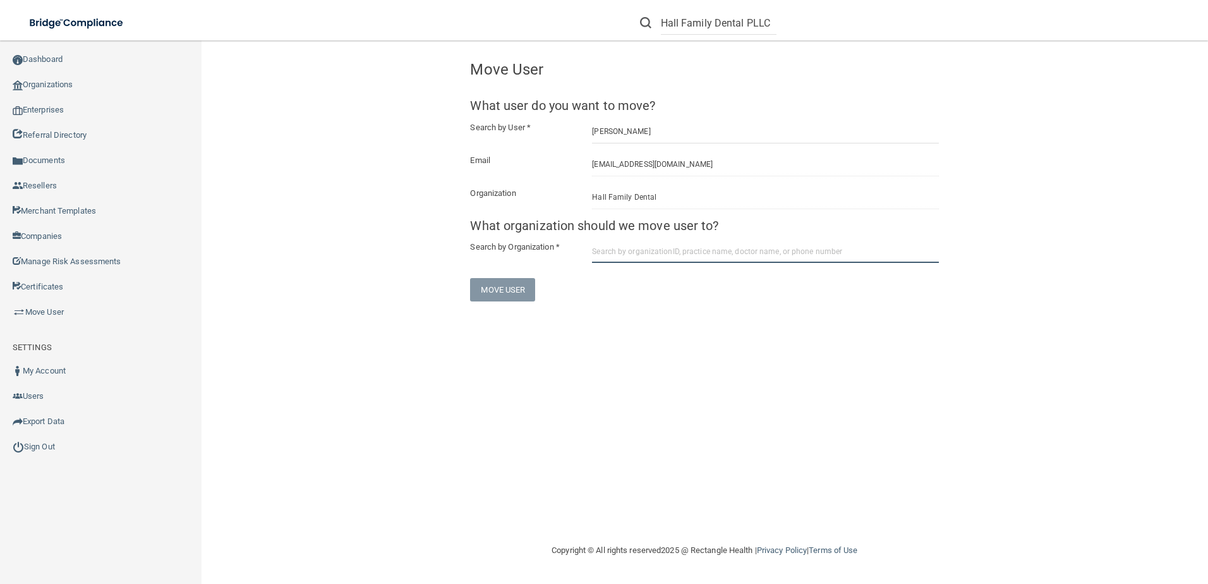
click at [655, 248] on input "text" at bounding box center [765, 250] width 347 height 23
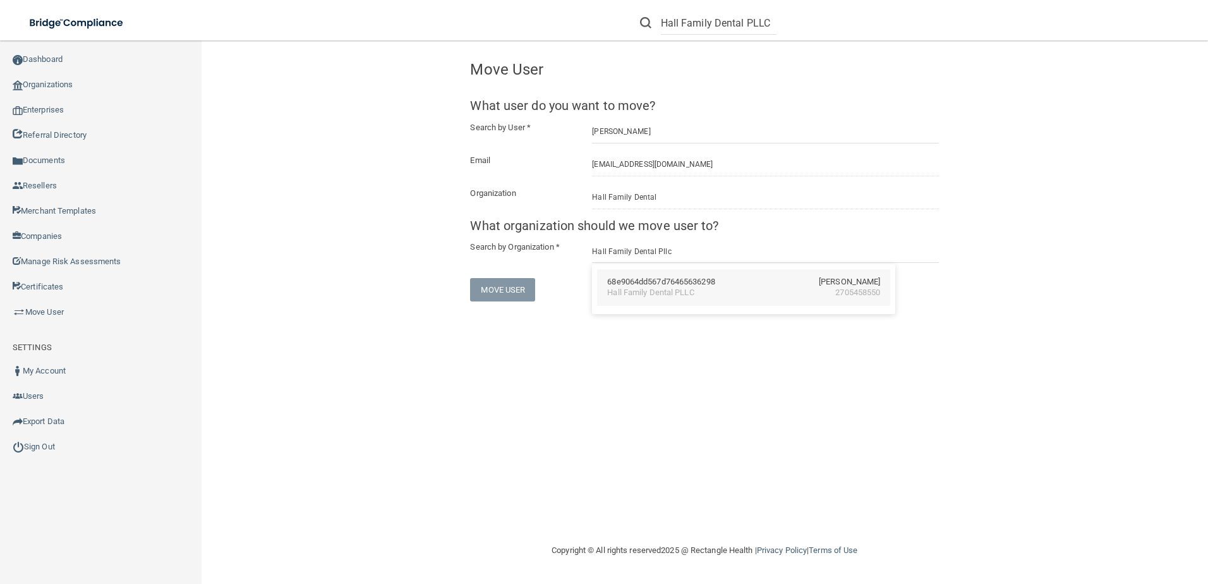
drag, startPoint x: 656, startPoint y: 301, endPoint x: 652, endPoint y: 292, distance: 10.5
click at [652, 292] on div "Hall Family Dental PLLC" at bounding box center [650, 292] width 87 height 11
type input "Hall Family Dental PLLC"
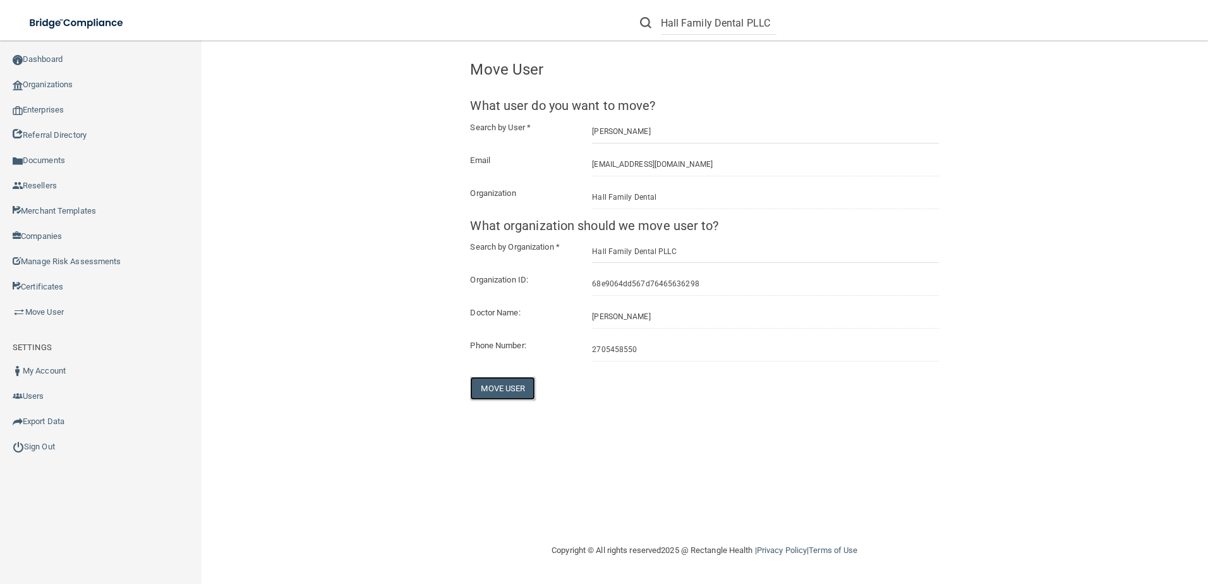
drag, startPoint x: 516, startPoint y: 382, endPoint x: 507, endPoint y: 366, distance: 18.1
click at [517, 378] on button "Move User" at bounding box center [502, 387] width 65 height 23
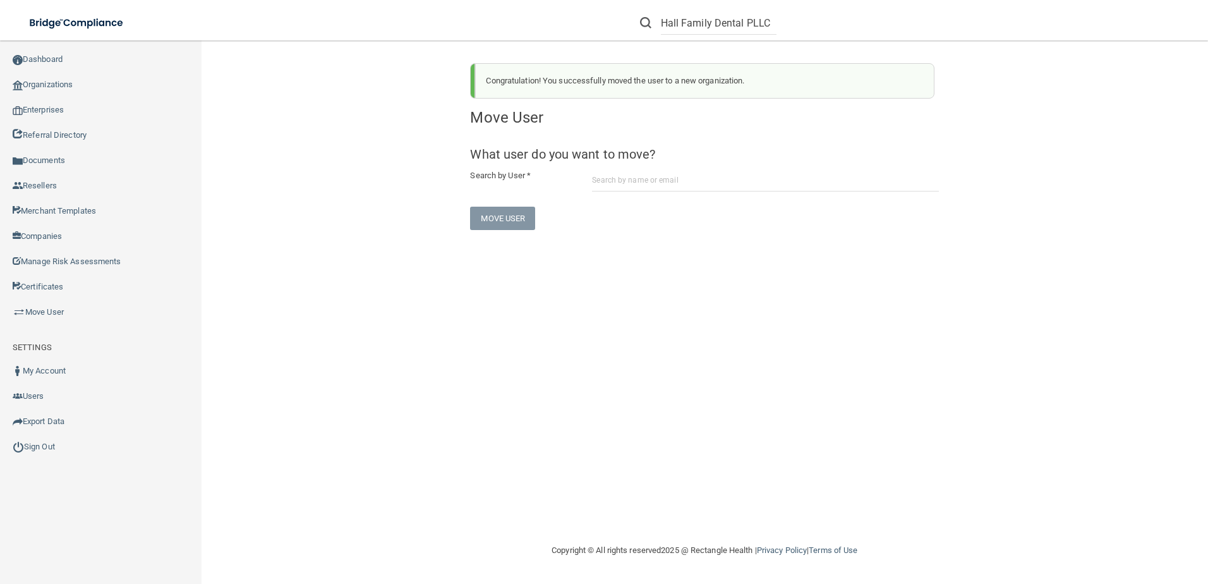
click at [772, 24] on form "Hall Family Dental PLLC" at bounding box center [707, 22] width 155 height 23
click at [770, 26] on input "Hall Family Dental PLLC" at bounding box center [719, 22] width 116 height 23
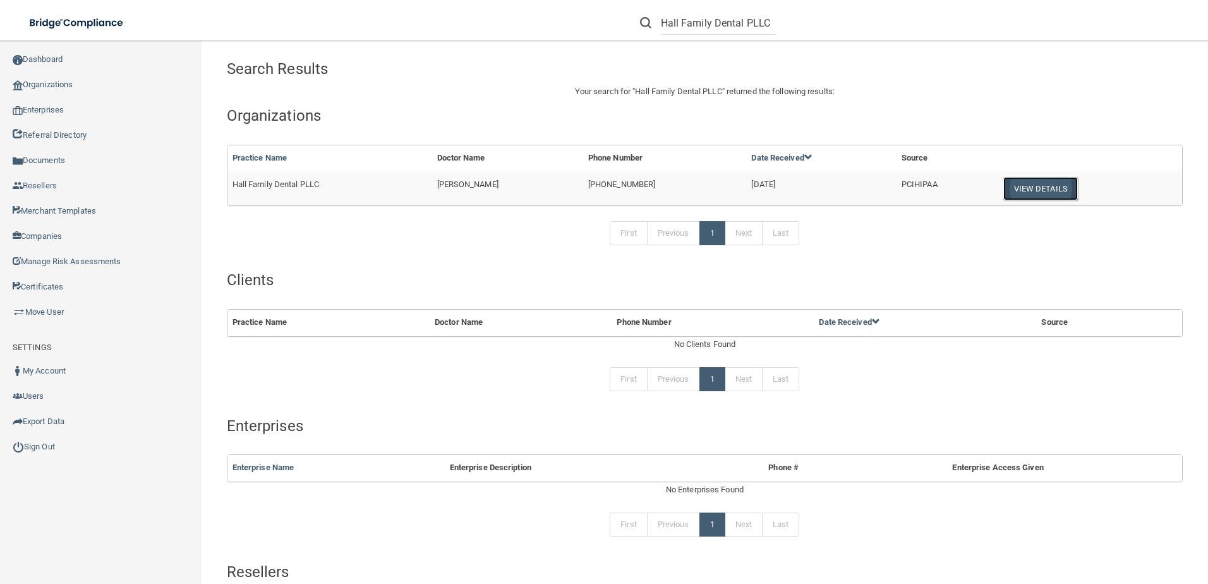
click at [1025, 191] on button "View Details" at bounding box center [1040, 188] width 75 height 23
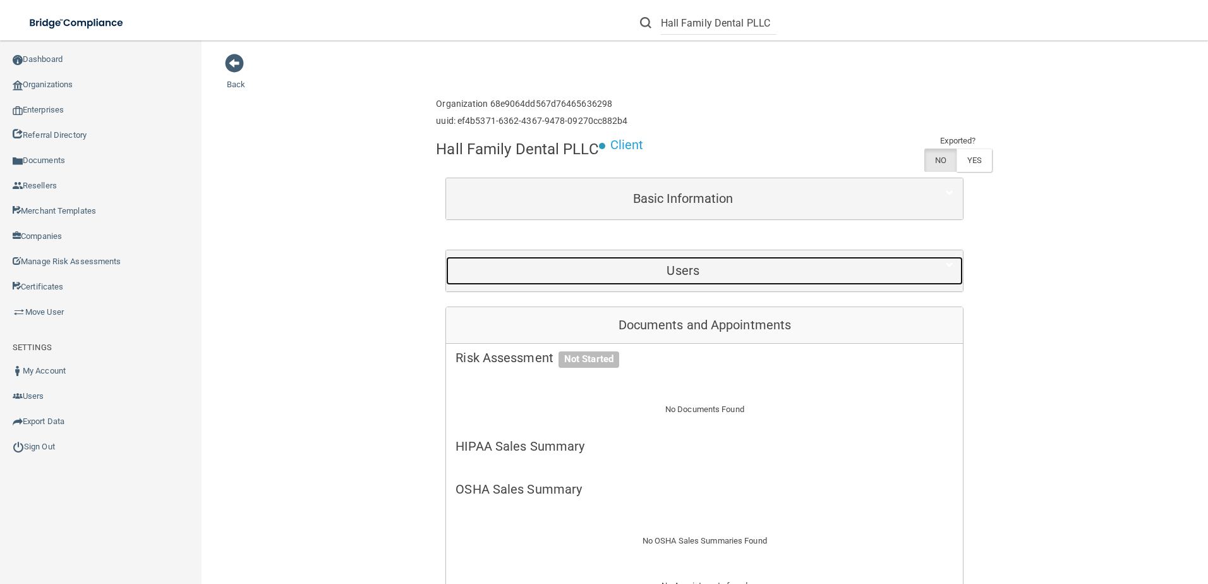
click at [805, 267] on h5 "Users" at bounding box center [682, 270] width 455 height 14
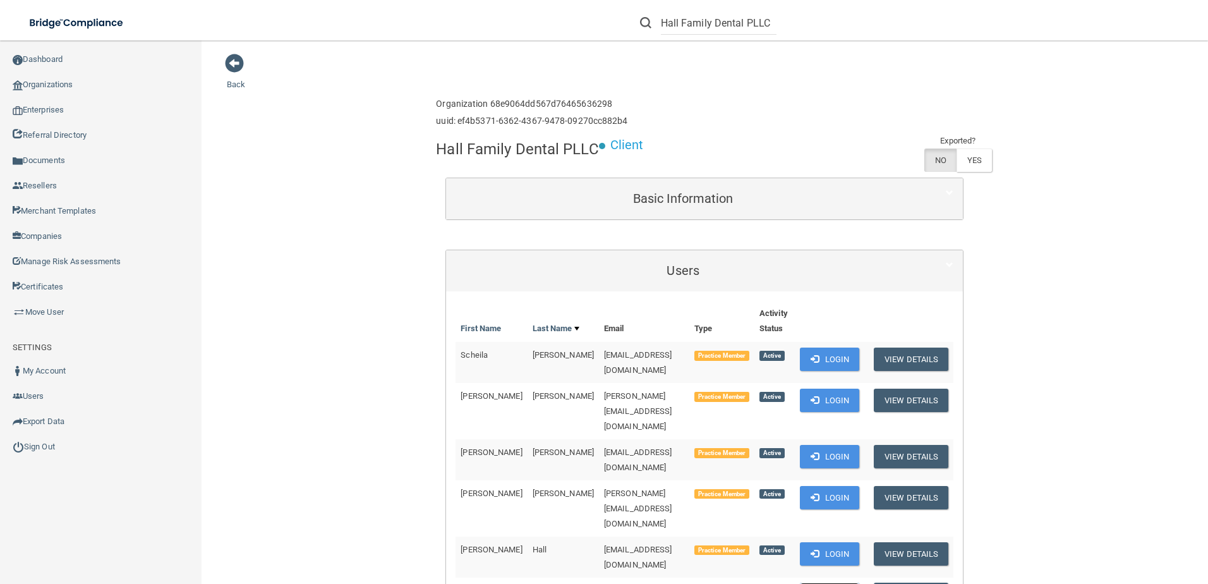
click at [838, 582] on button "Login" at bounding box center [830, 593] width 60 height 23
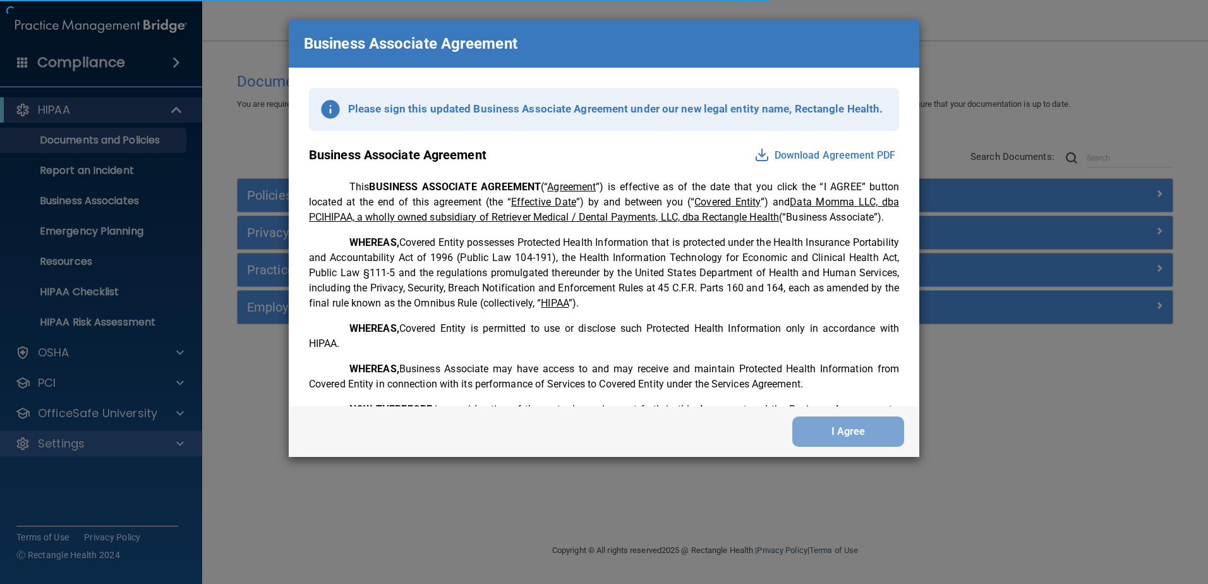
click at [69, 454] on div "Business Associate Agreement Please sign this updated Business Associate Agreem…" at bounding box center [604, 292] width 1208 height 584
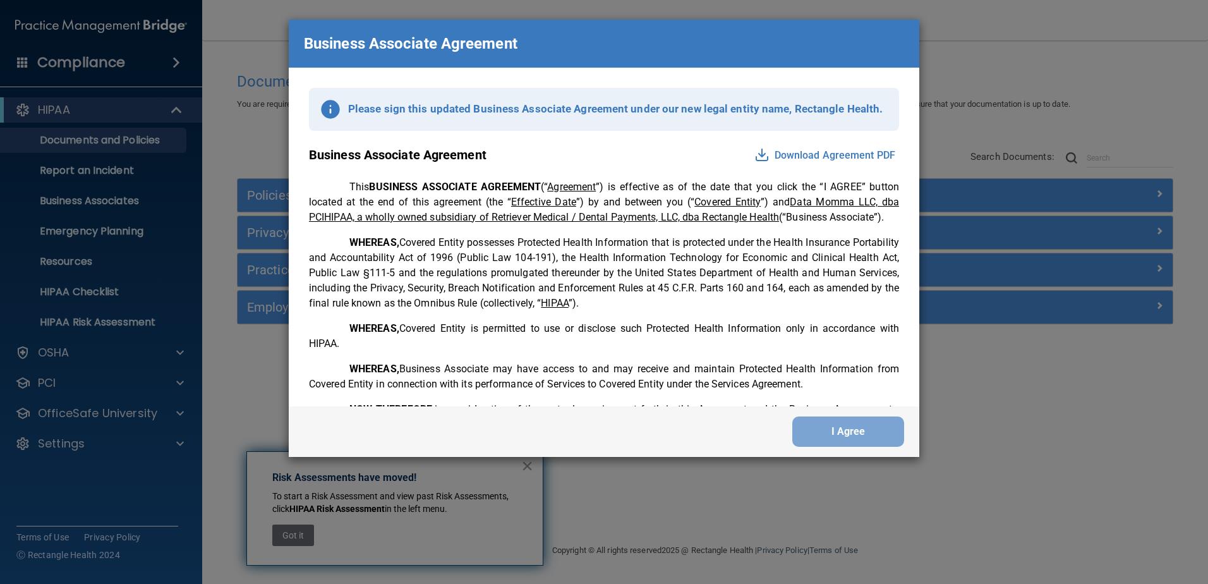
scroll to position [2576, 0]
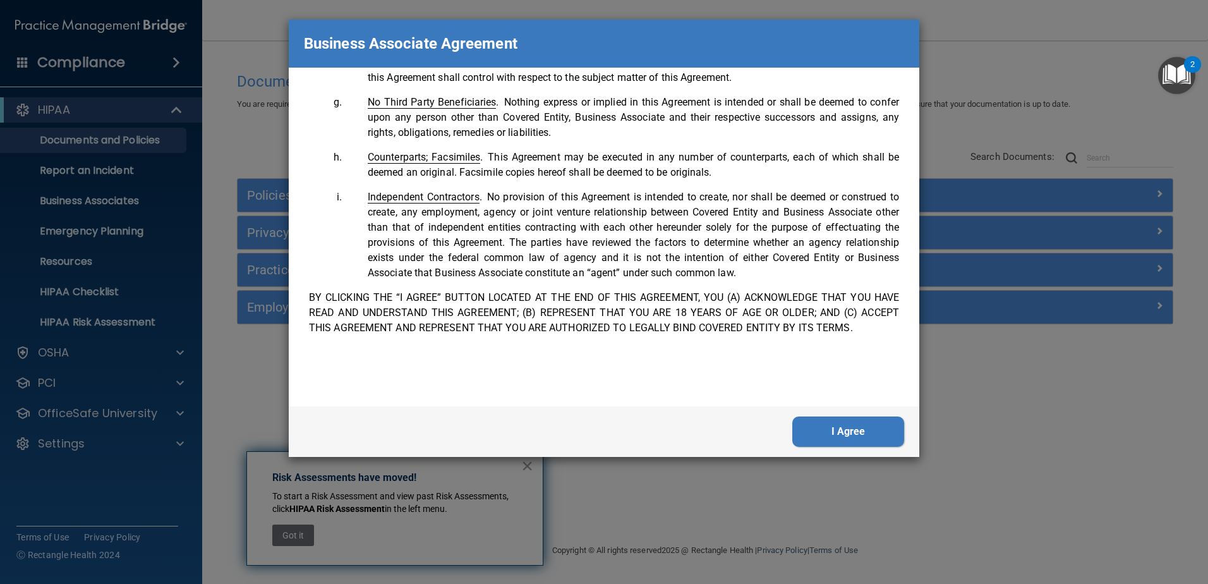
click at [857, 416] on button "I Agree" at bounding box center [848, 431] width 112 height 30
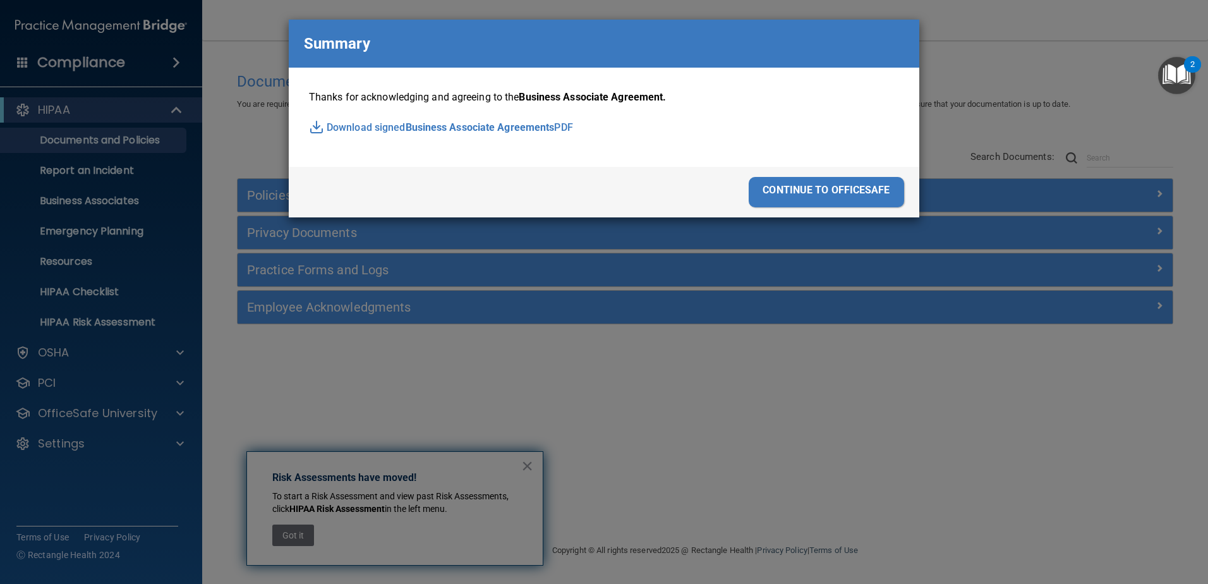
drag, startPoint x: 869, startPoint y: 194, endPoint x: 851, endPoint y: 193, distance: 17.1
click at [867, 194] on div "continue to officesafe" at bounding box center [825, 192] width 155 height 30
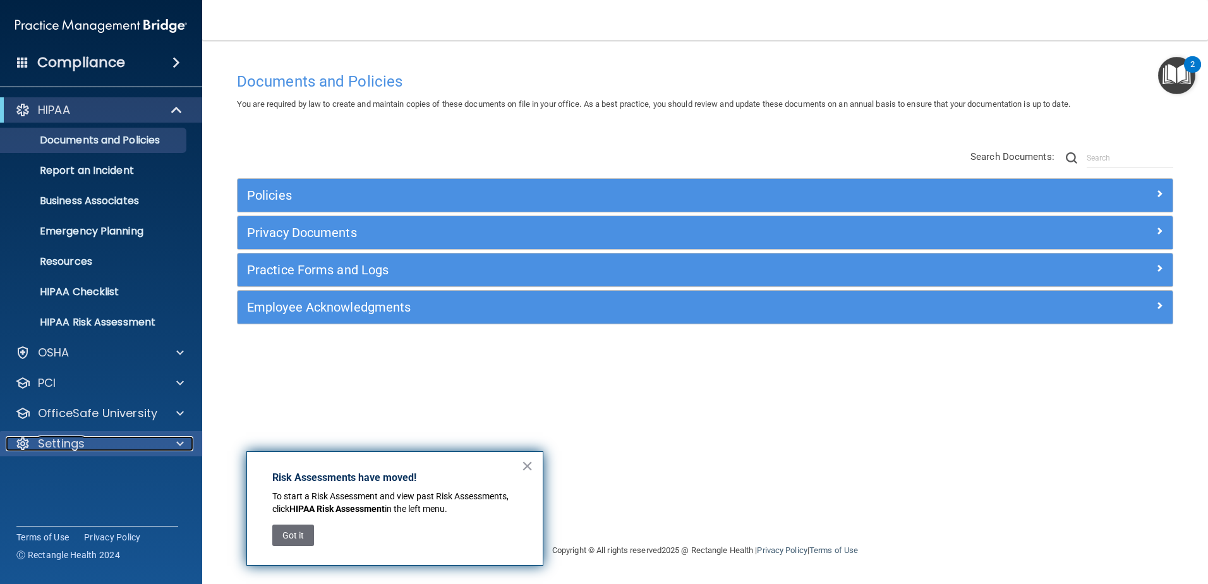
click at [143, 441] on div "Settings" at bounding box center [84, 443] width 157 height 15
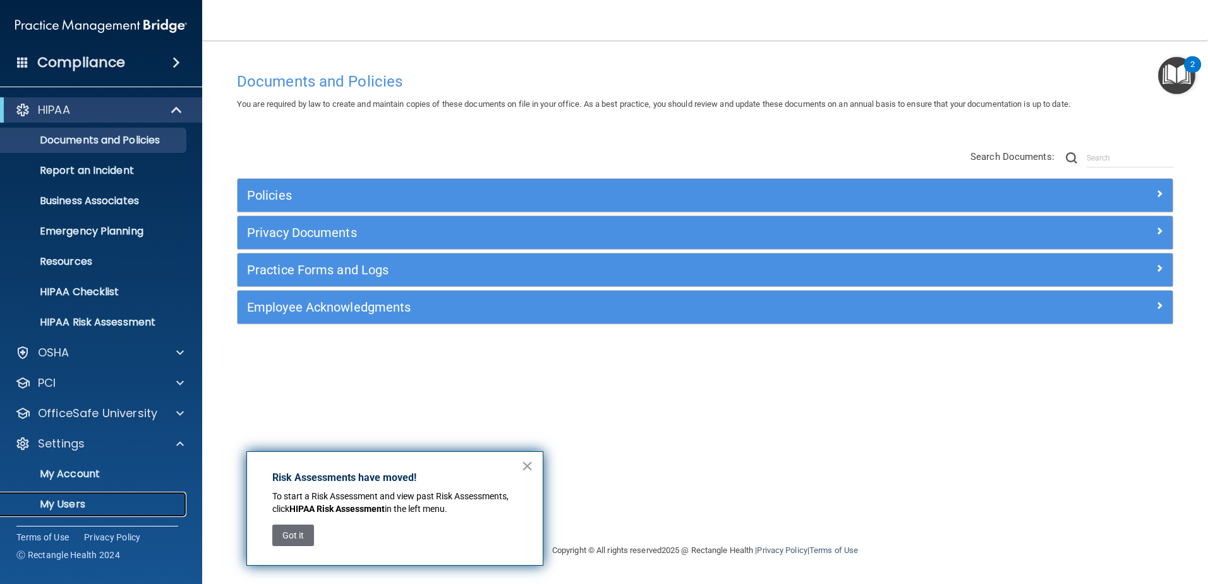
click at [100, 505] on p "My Users" at bounding box center [94, 504] width 172 height 13
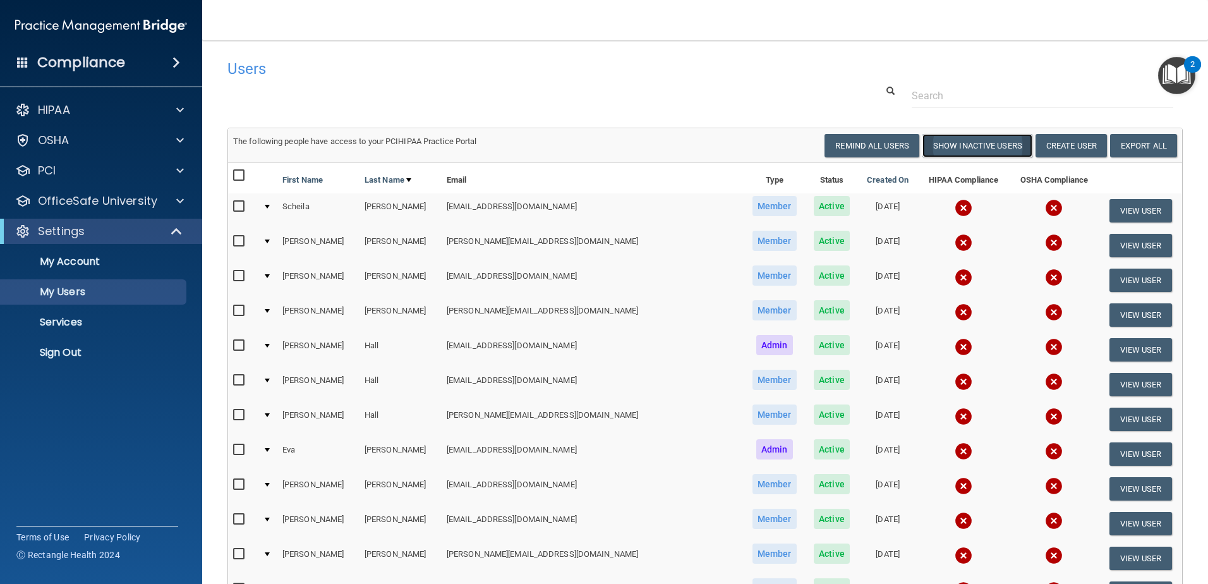
click at [961, 148] on button "Show Inactive Users" at bounding box center [977, 145] width 110 height 23
click at [1119, 239] on button "View User" at bounding box center [1140, 245] width 63 height 23
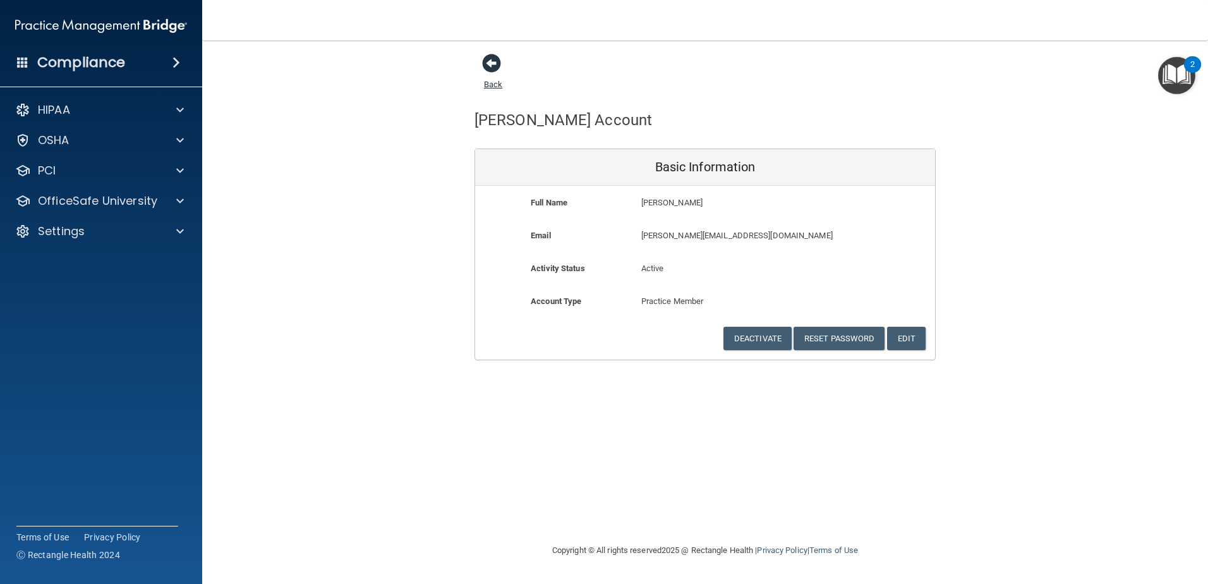
click at [491, 68] on span at bounding box center [491, 63] width 19 height 19
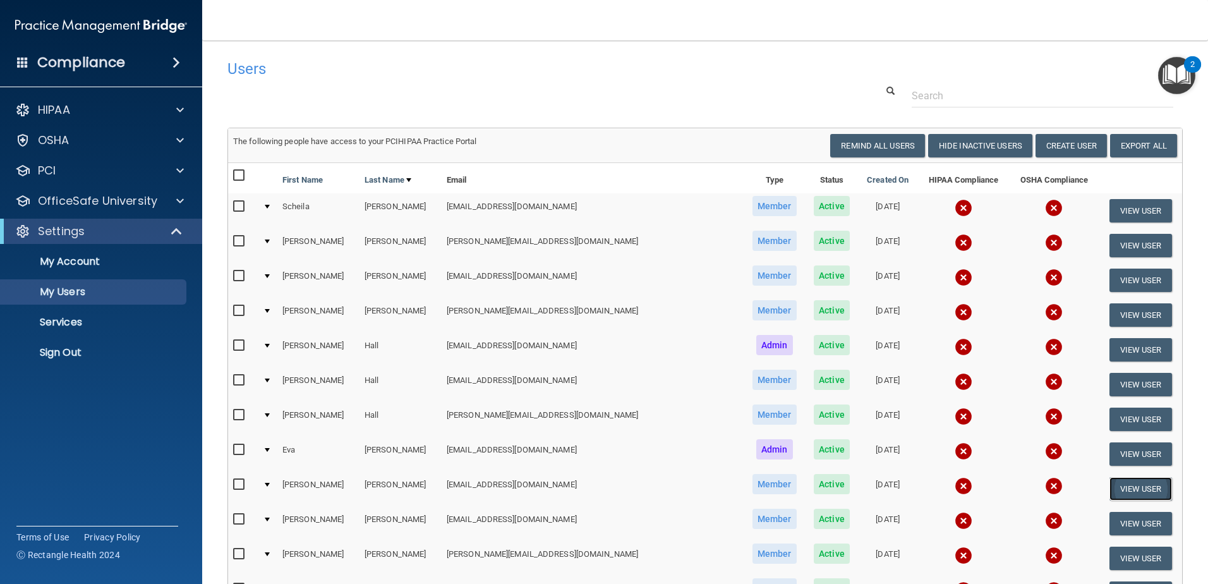
click at [1122, 483] on button "View User" at bounding box center [1140, 488] width 63 height 23
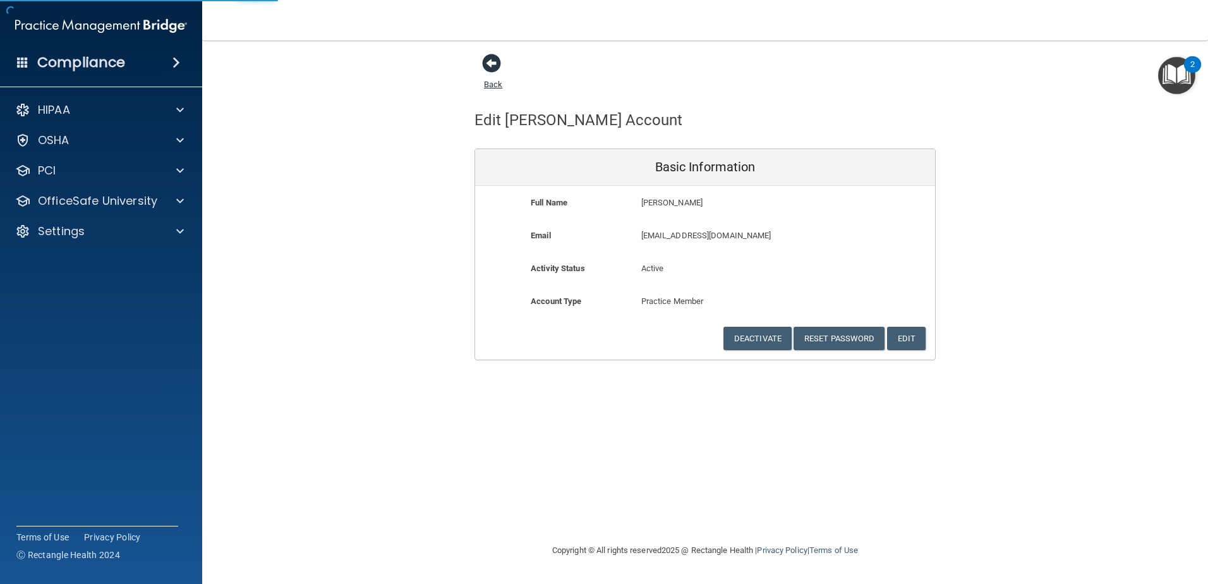
click at [488, 67] on span at bounding box center [491, 63] width 19 height 19
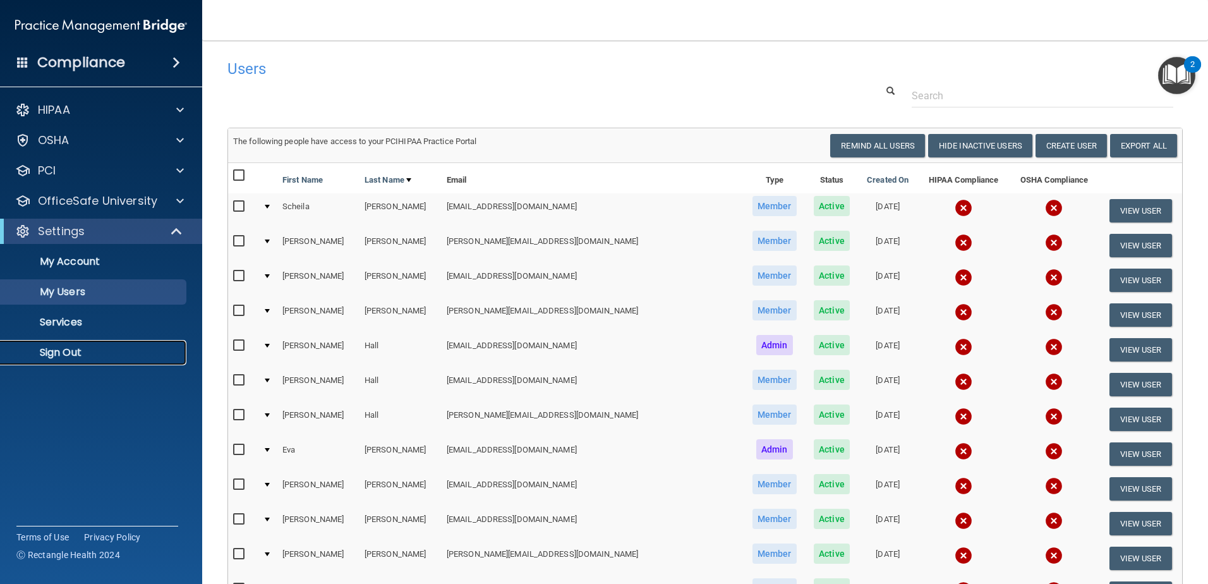
click at [54, 359] on link "Sign Out" at bounding box center [86, 352] width 199 height 25
